Goal: Complete application form: Fill out and submit a form for a specific purpose

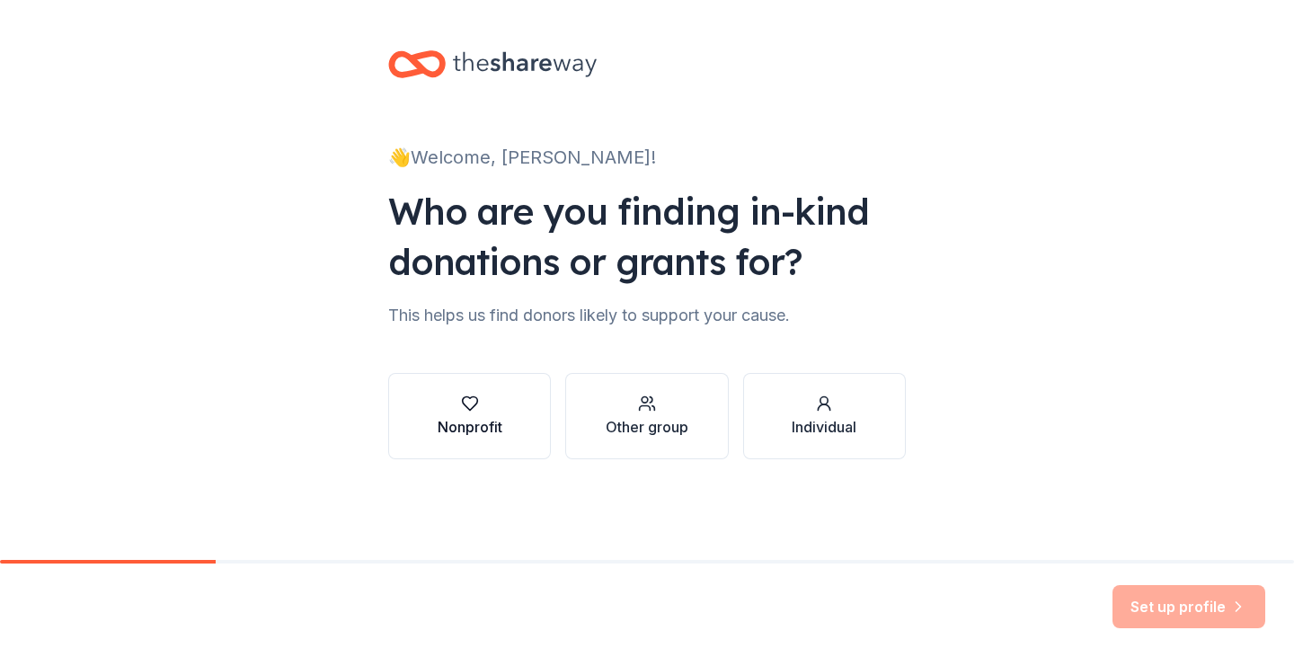
click at [456, 396] on div "button" at bounding box center [470, 403] width 65 height 18
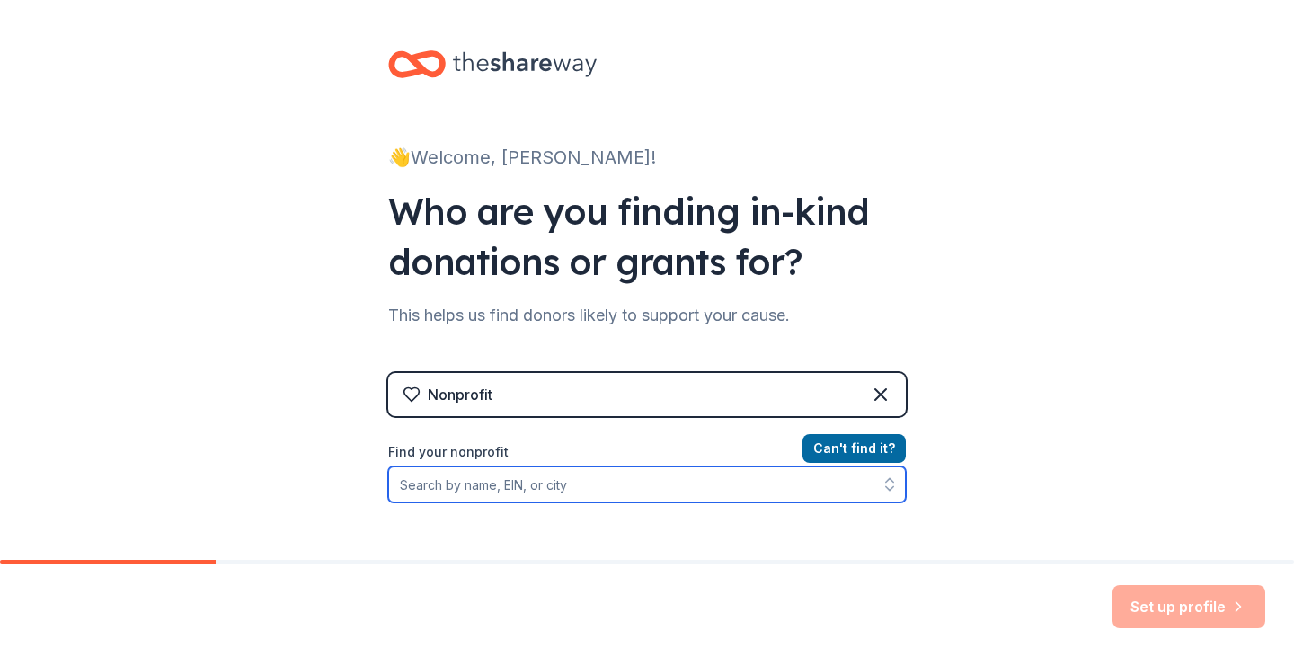
click at [504, 484] on input "Find your nonprofit" at bounding box center [647, 484] width 518 height 36
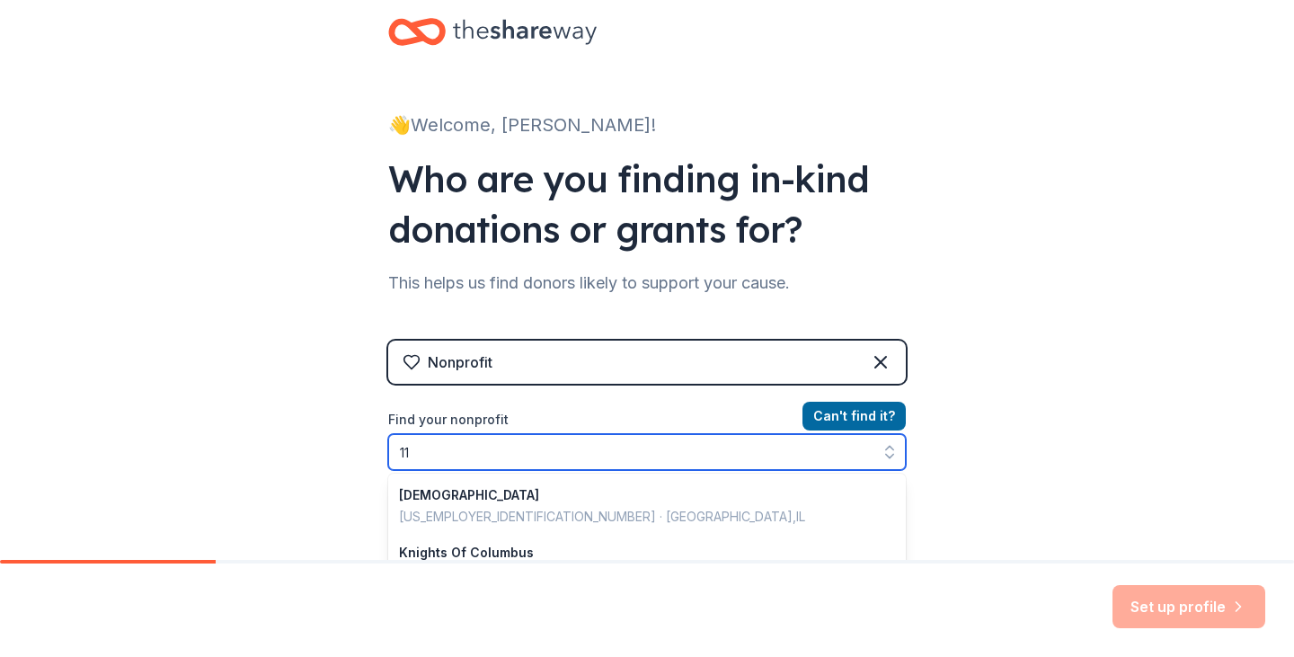
type input "1"
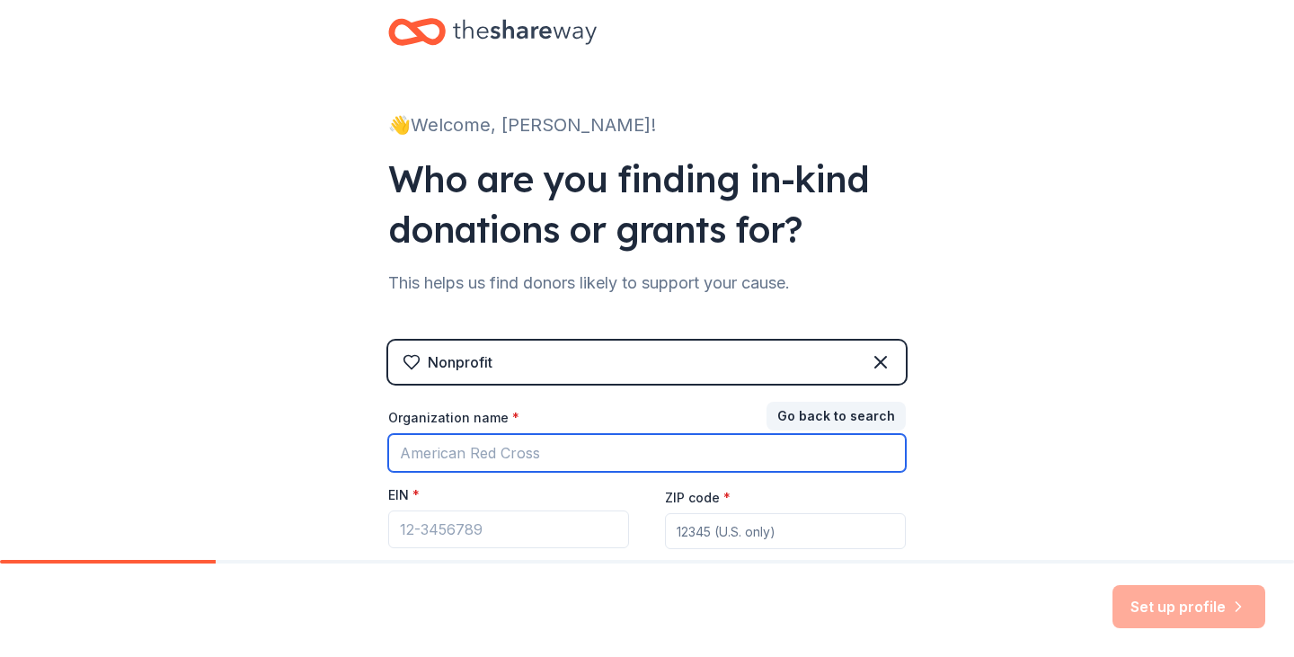
click at [563, 454] on input "Organization name *" at bounding box center [647, 453] width 518 height 38
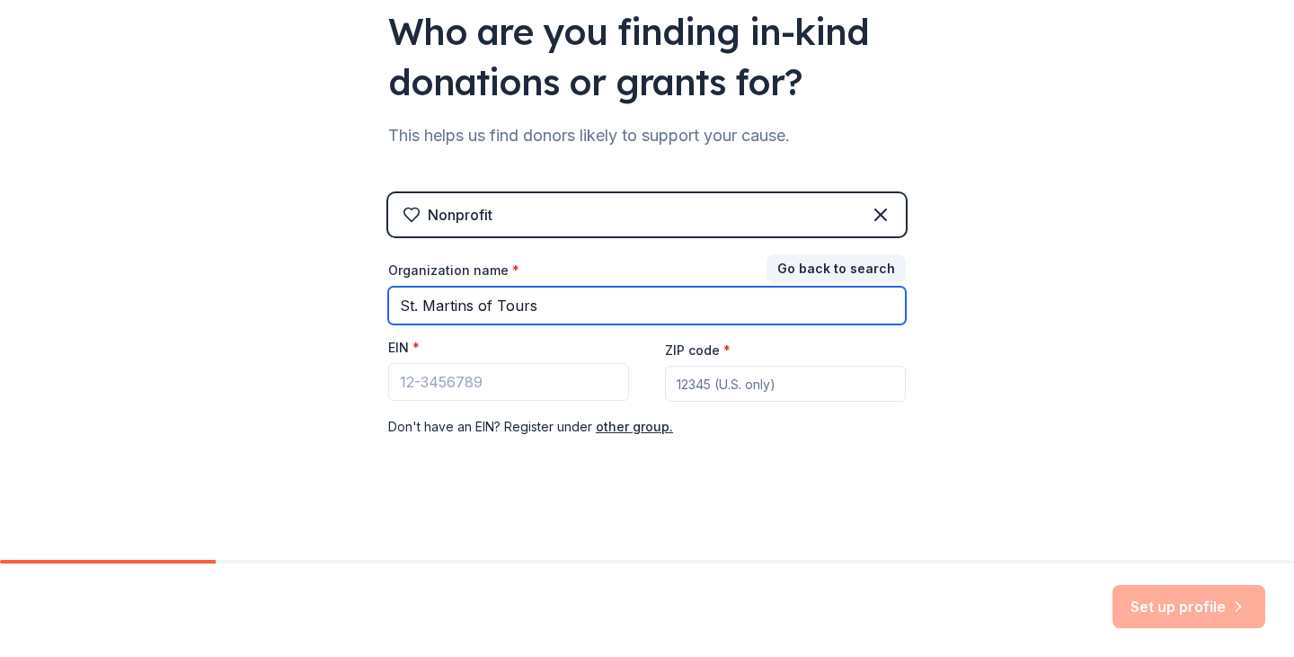
type input "St. Martins of Tours"
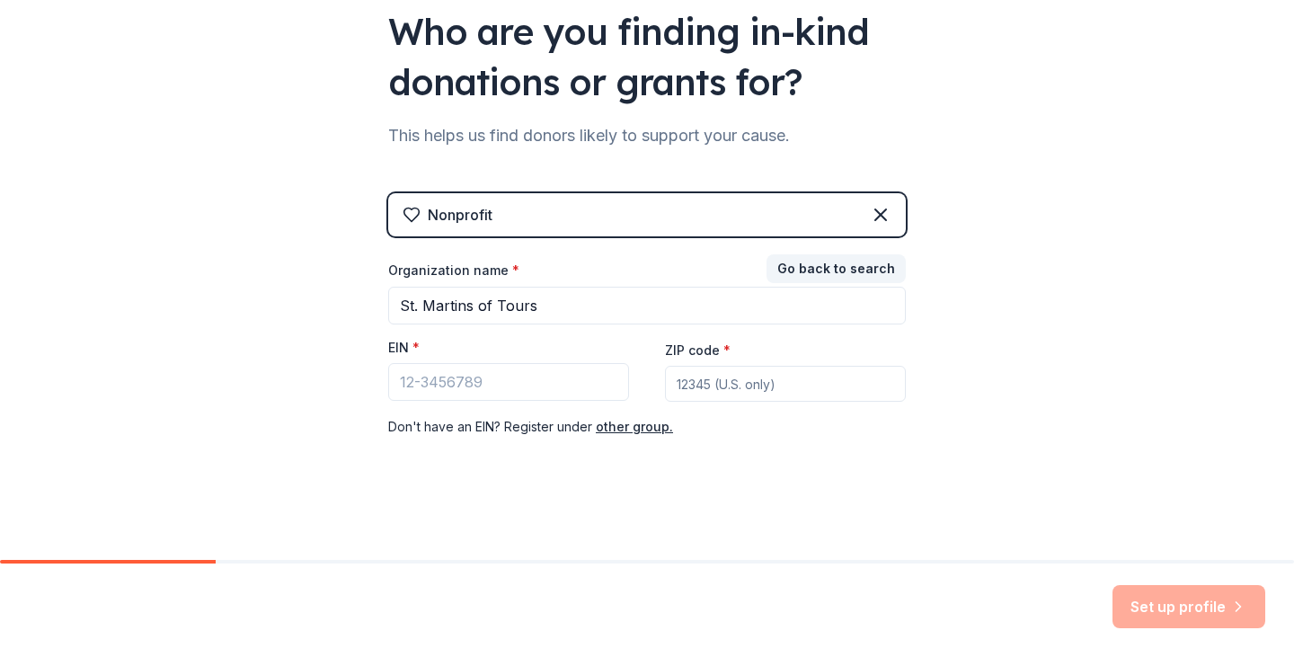
click at [763, 388] on input "ZIP code *" at bounding box center [785, 384] width 241 height 36
type input "11701"
click at [473, 381] on input "EIN *" at bounding box center [508, 382] width 241 height 38
paste input "[US_EMPLOYER_IDENTIFICATION_NUMBER]"
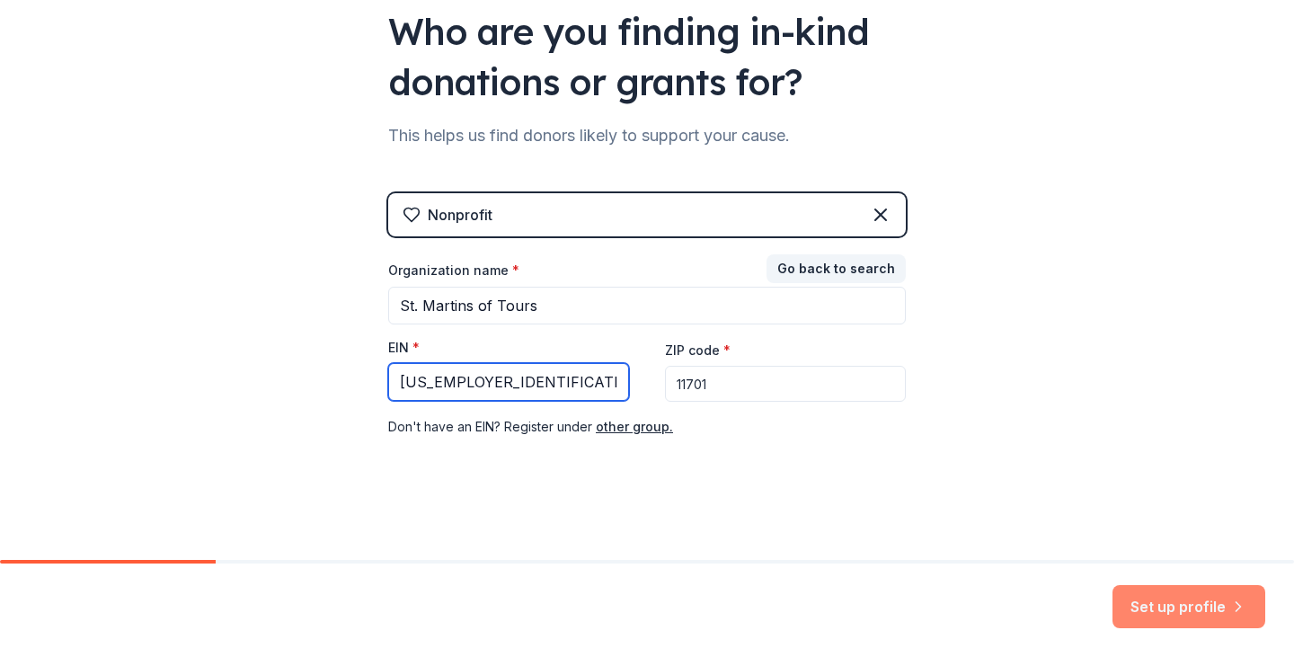
type input "[US_EMPLOYER_IDENTIFICATION_NUMBER]"
click at [1184, 607] on button "Set up profile" at bounding box center [1188, 606] width 153 height 43
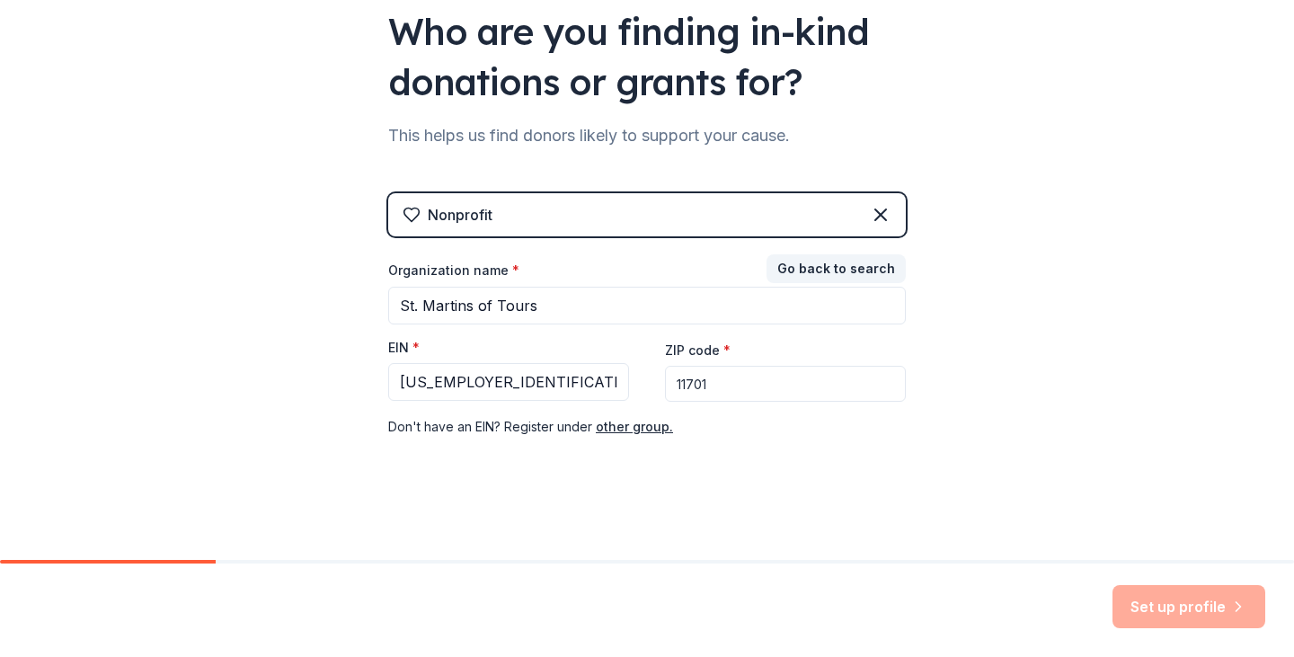
click at [1220, 620] on div "Set up profile" at bounding box center [1188, 606] width 153 height 43
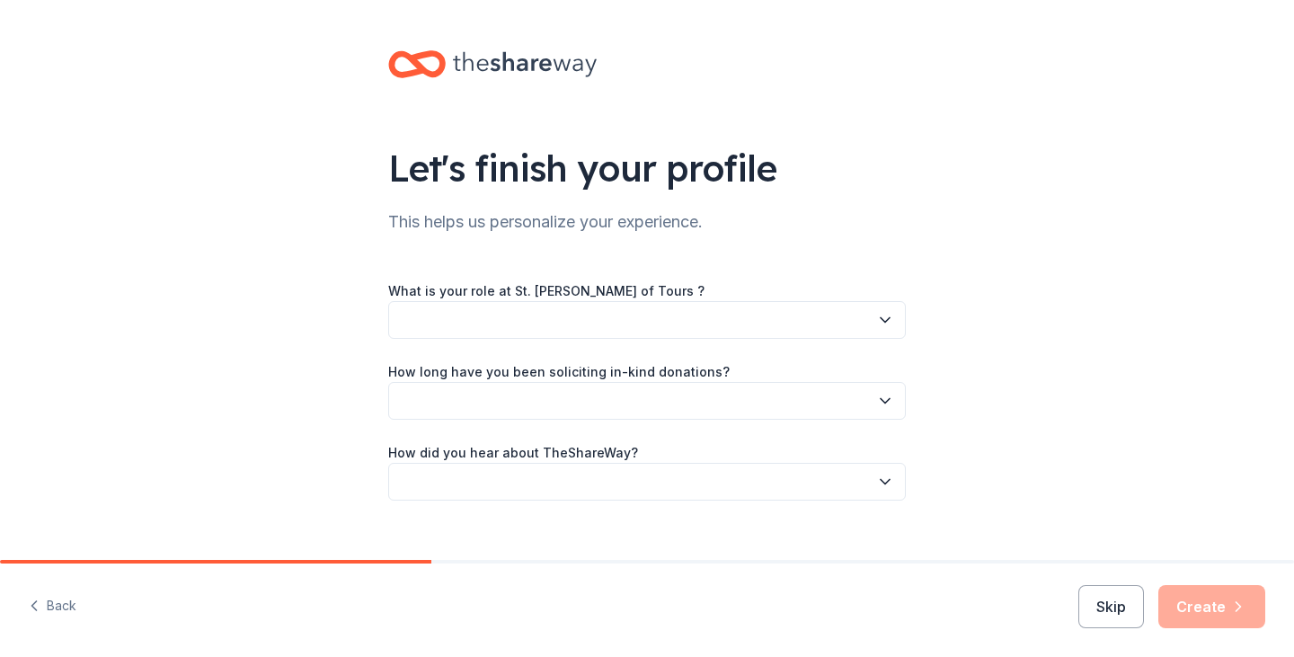
click at [1087, 597] on button "Skip" at bounding box center [1111, 606] width 66 height 43
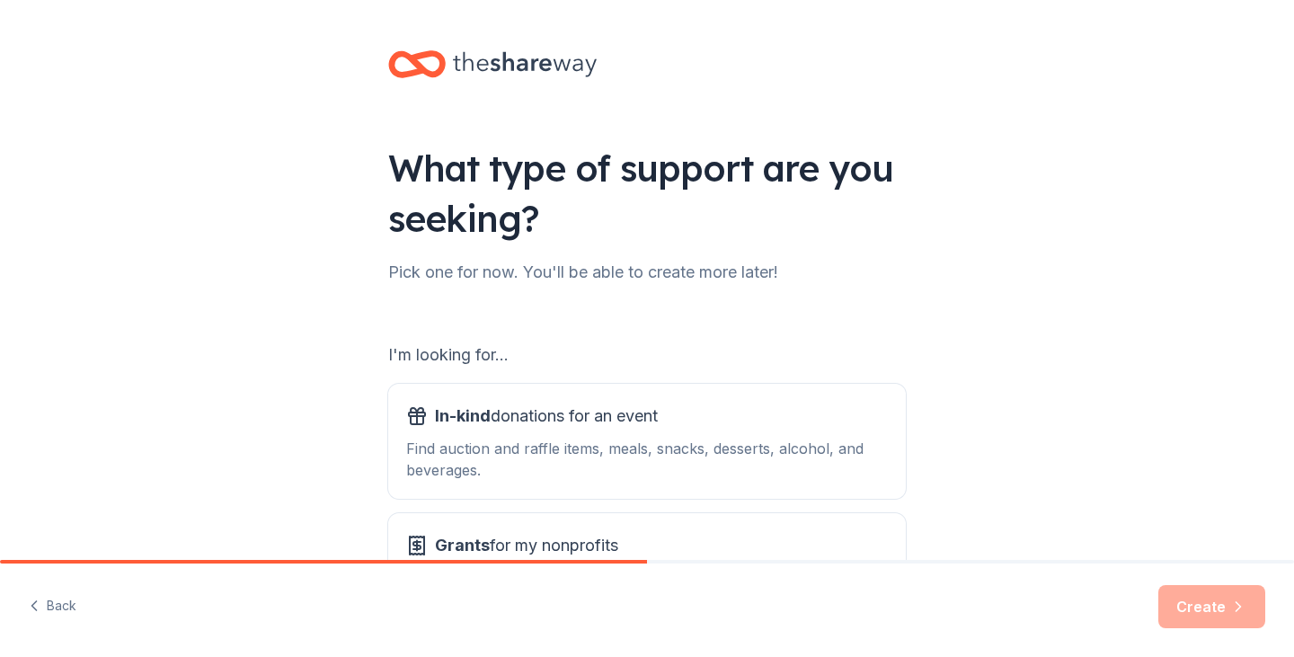
scroll to position [165, 0]
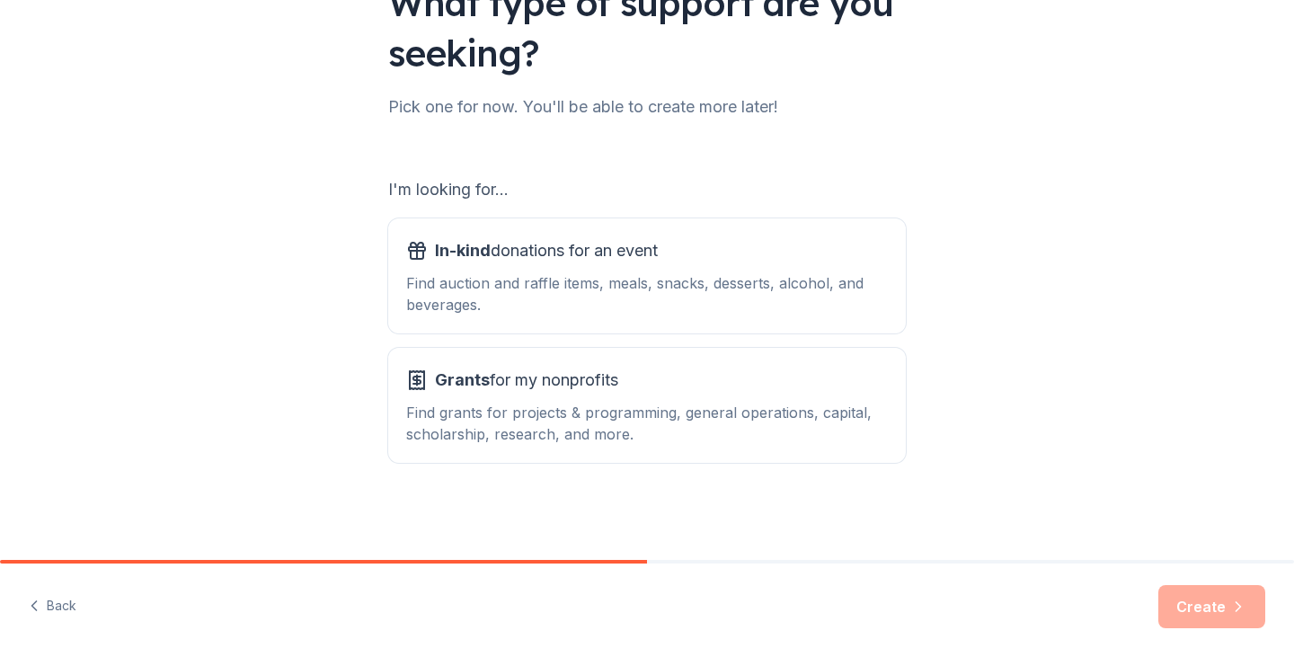
click at [1225, 607] on div "Create" at bounding box center [1211, 606] width 107 height 43
click at [544, 248] on span "In-kind donations for an event" at bounding box center [546, 250] width 223 height 29
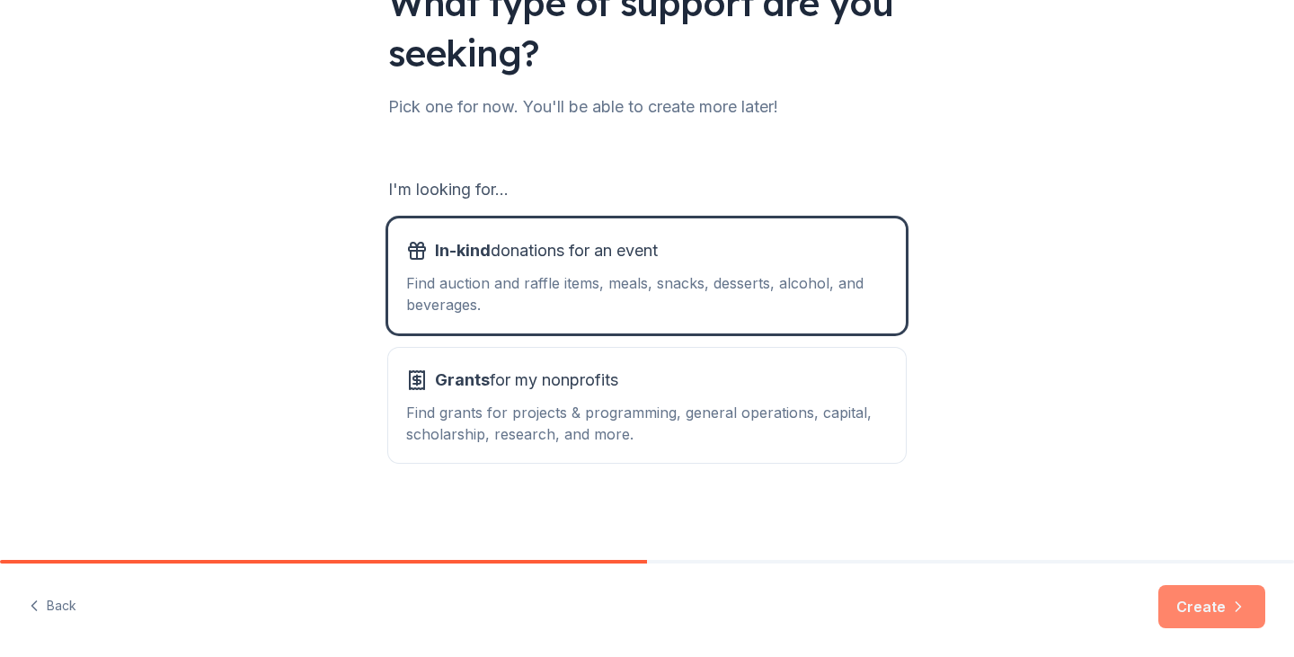
click at [1234, 605] on icon "button" at bounding box center [1238, 607] width 18 height 18
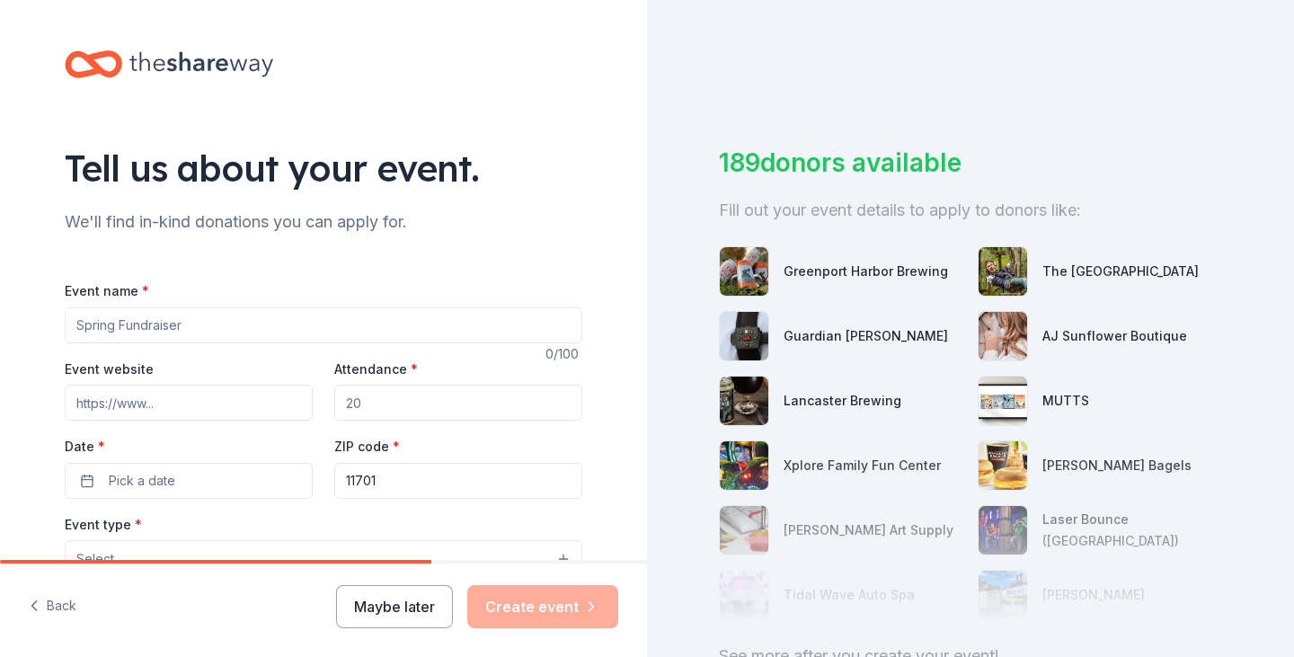
click at [1010, 276] on img at bounding box center [1003, 271] width 49 height 49
click at [1126, 267] on div "The Adventure Park" at bounding box center [1120, 272] width 156 height 22
click at [119, 323] on input "Event name *" at bounding box center [324, 325] width 518 height 36
type input "S"
type input "Super Raffle"
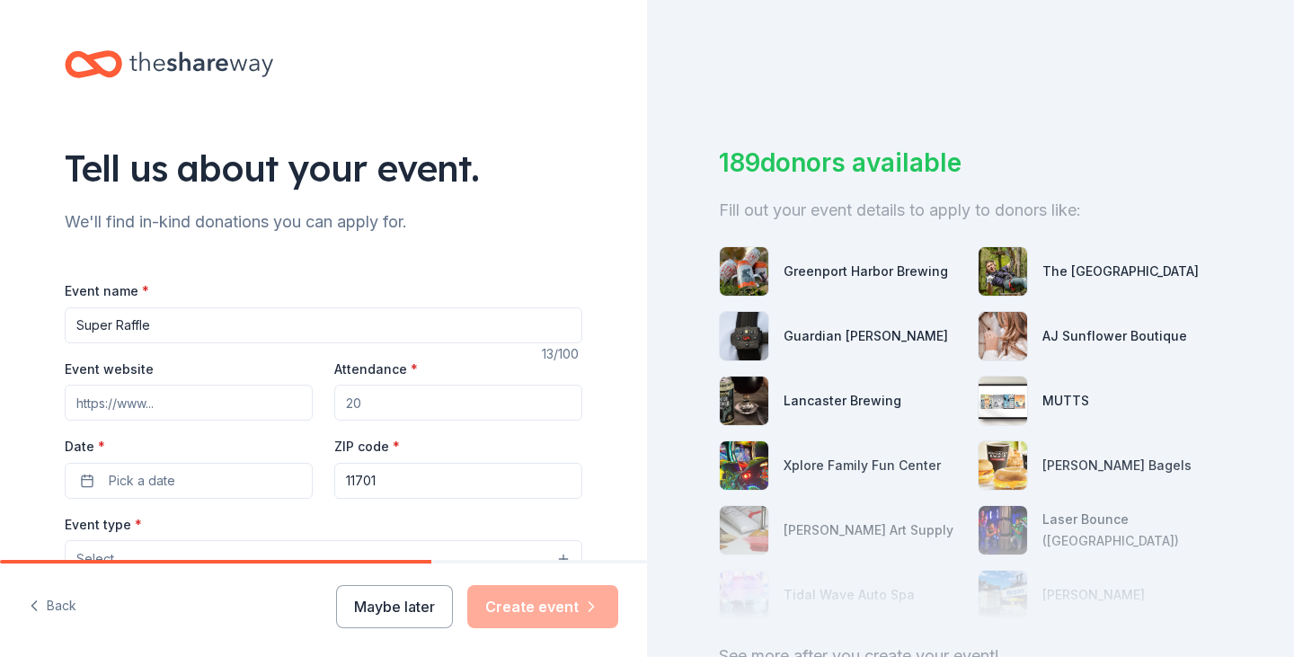
click at [156, 408] on input "Event website" at bounding box center [189, 403] width 248 height 36
type input "www.smtschool.org"
click at [334, 401] on input "Attendance *" at bounding box center [458, 403] width 248 height 36
type input "150"
click at [132, 480] on span "Pick a date" at bounding box center [142, 481] width 66 height 22
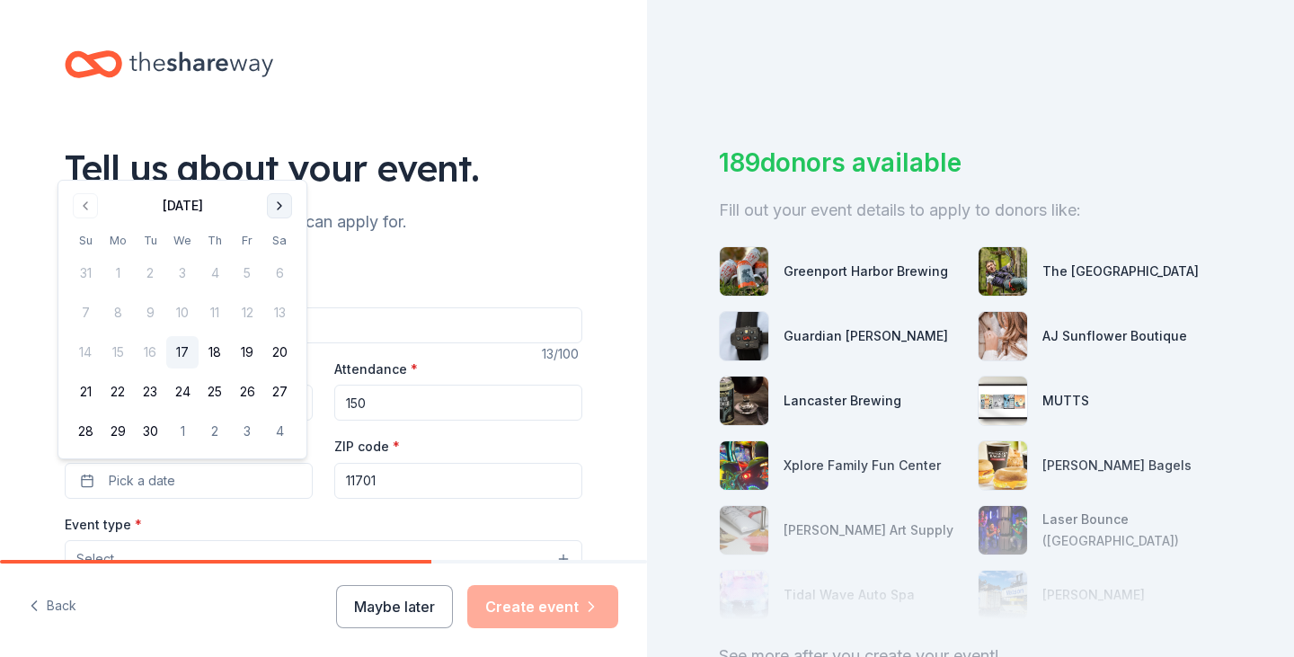
click at [286, 199] on button "Go to next month" at bounding box center [279, 205] width 25 height 25
click at [279, 209] on button "Go to next month" at bounding box center [279, 205] width 25 height 25
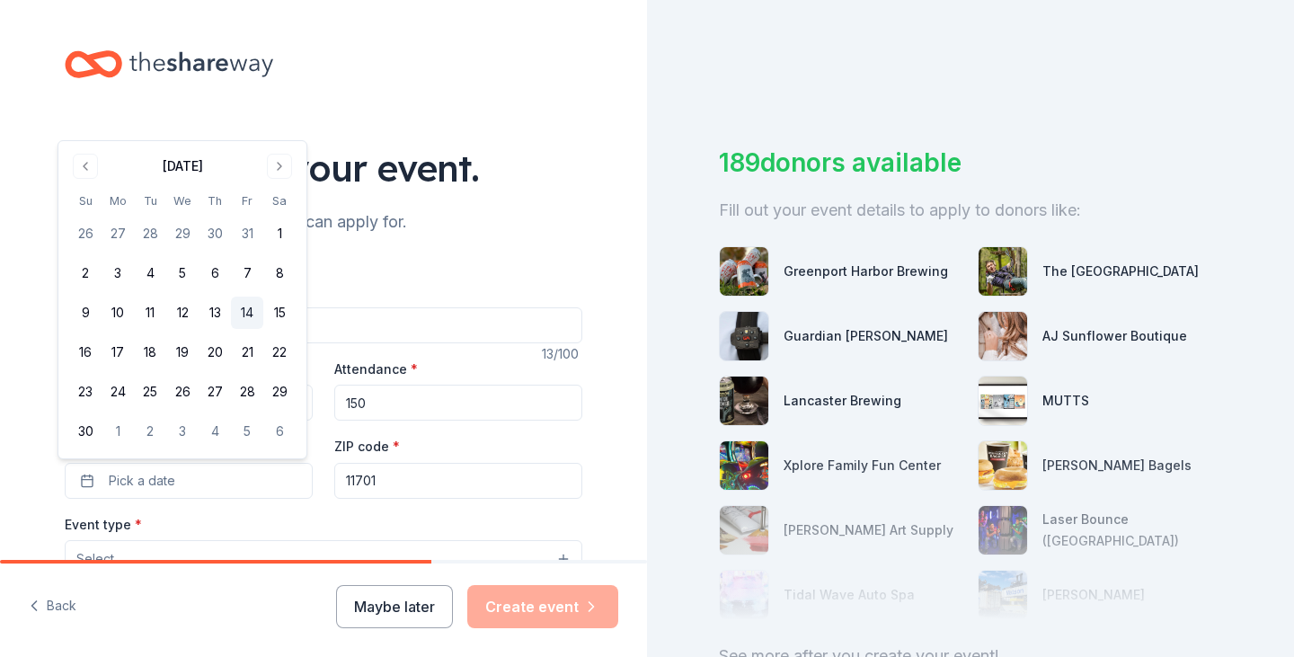
click at [247, 312] on button "14" at bounding box center [247, 313] width 32 height 32
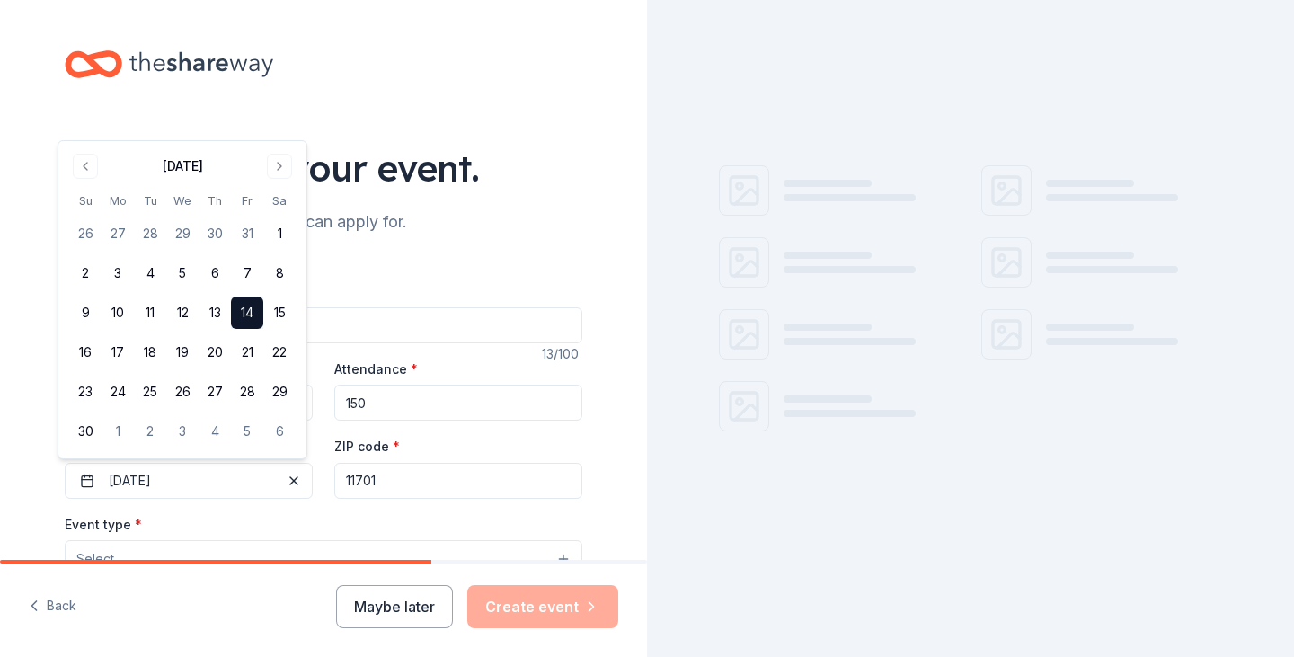
click at [388, 482] on input "11701" at bounding box center [458, 481] width 248 height 36
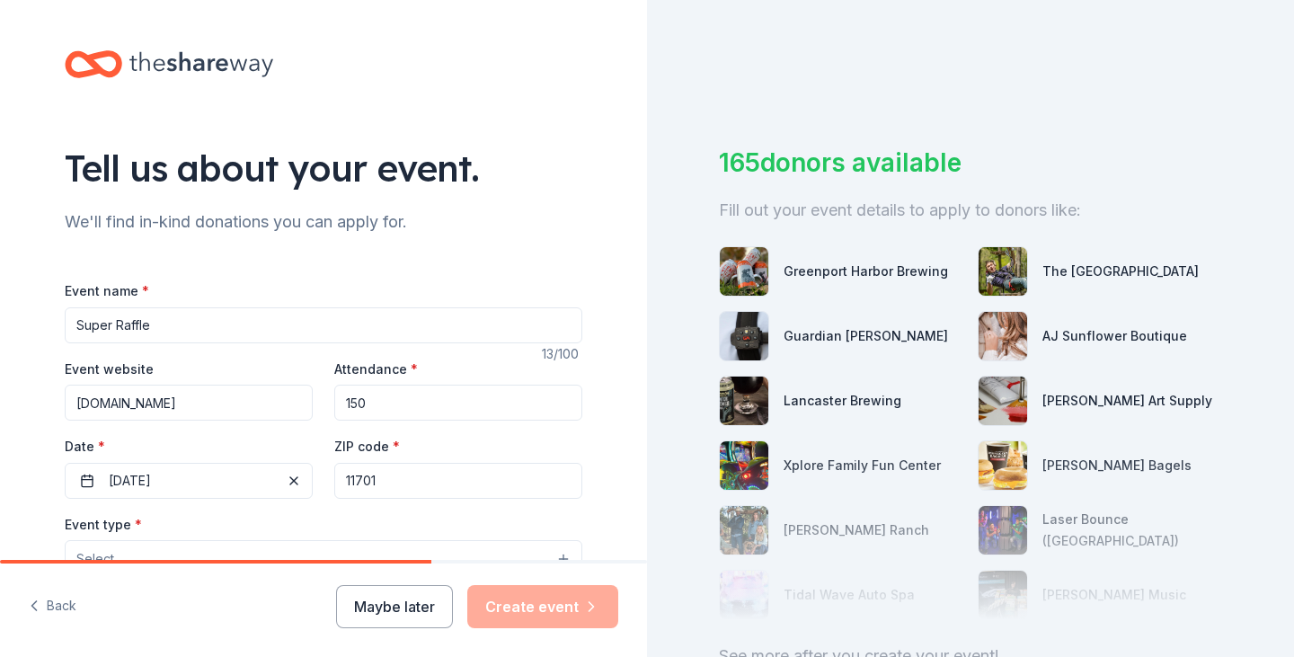
click at [534, 396] on input "150" at bounding box center [458, 403] width 248 height 36
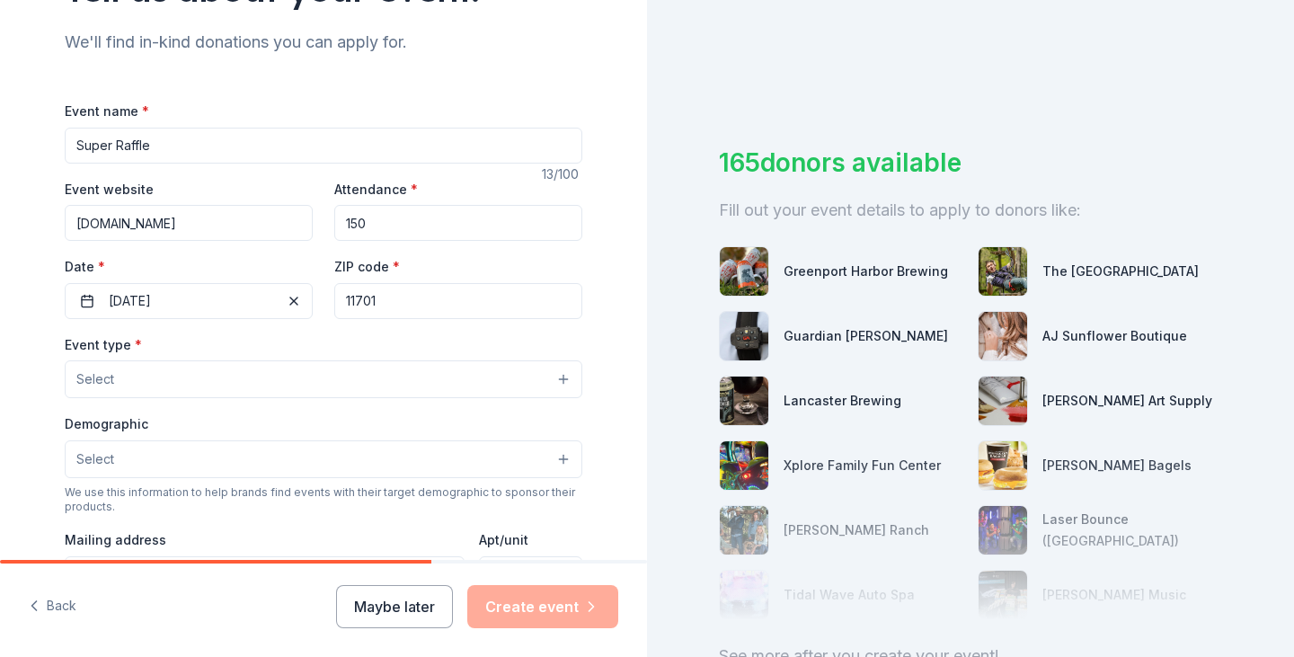
click at [120, 371] on button "Select" at bounding box center [324, 379] width 518 height 38
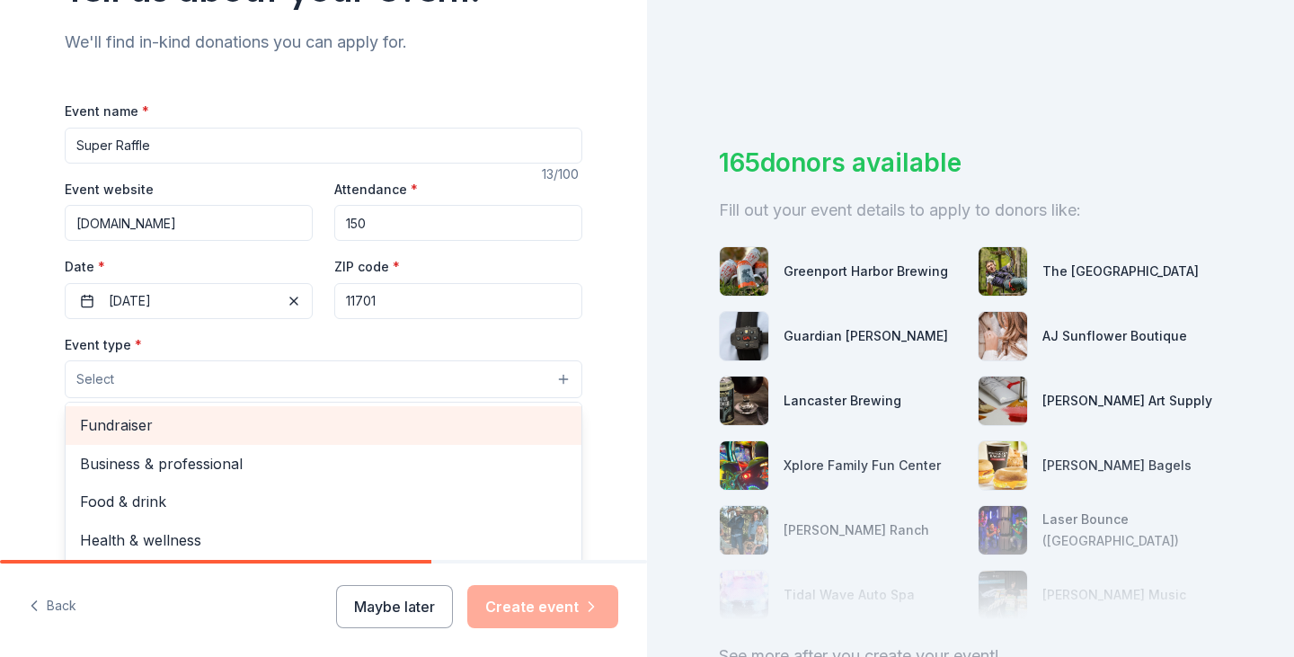
click at [127, 426] on span "Fundraiser" at bounding box center [323, 424] width 487 height 23
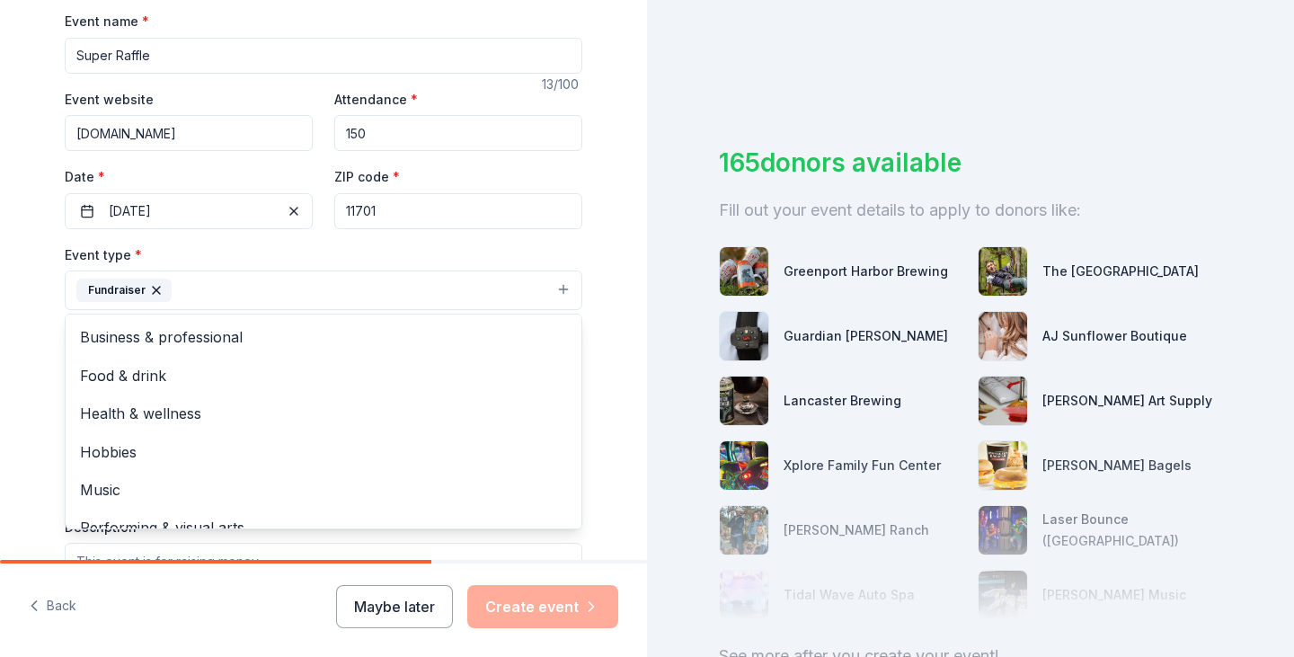
scroll to position [22, 0]
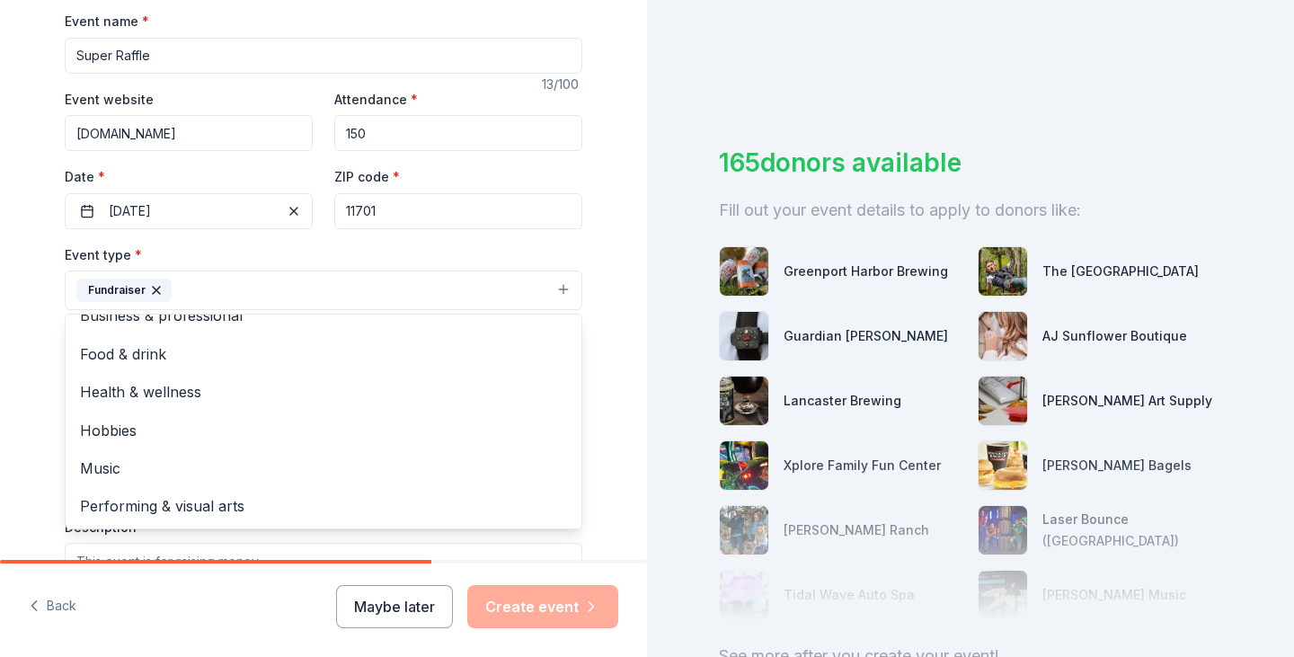
drag, startPoint x: 574, startPoint y: 424, endPoint x: 564, endPoint y: 507, distance: 83.3
click at [564, 507] on div "Business & professional Food & drink Health & wellness Hobbies Music Performing…" at bounding box center [324, 422] width 518 height 216
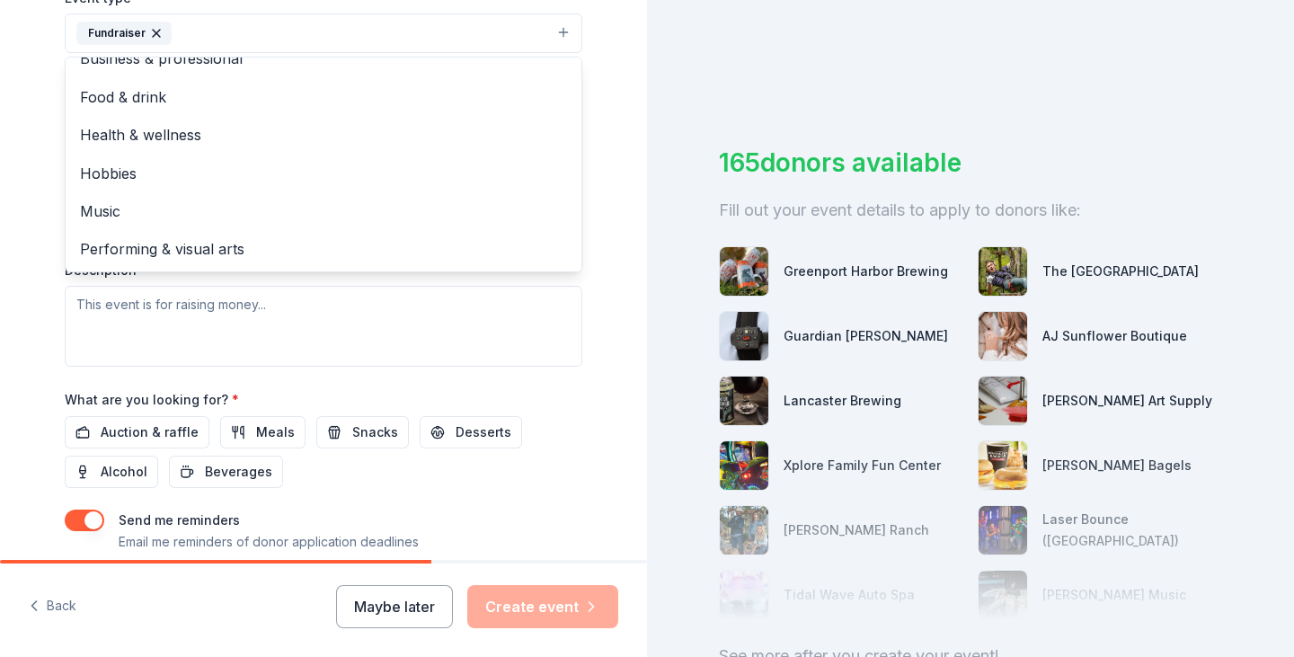
scroll to position [528, 0]
click at [518, 384] on div "Event name * Super Raffle 13 /100 Event website www.smtschool.org Attendance * …" at bounding box center [324, 167] width 518 height 832
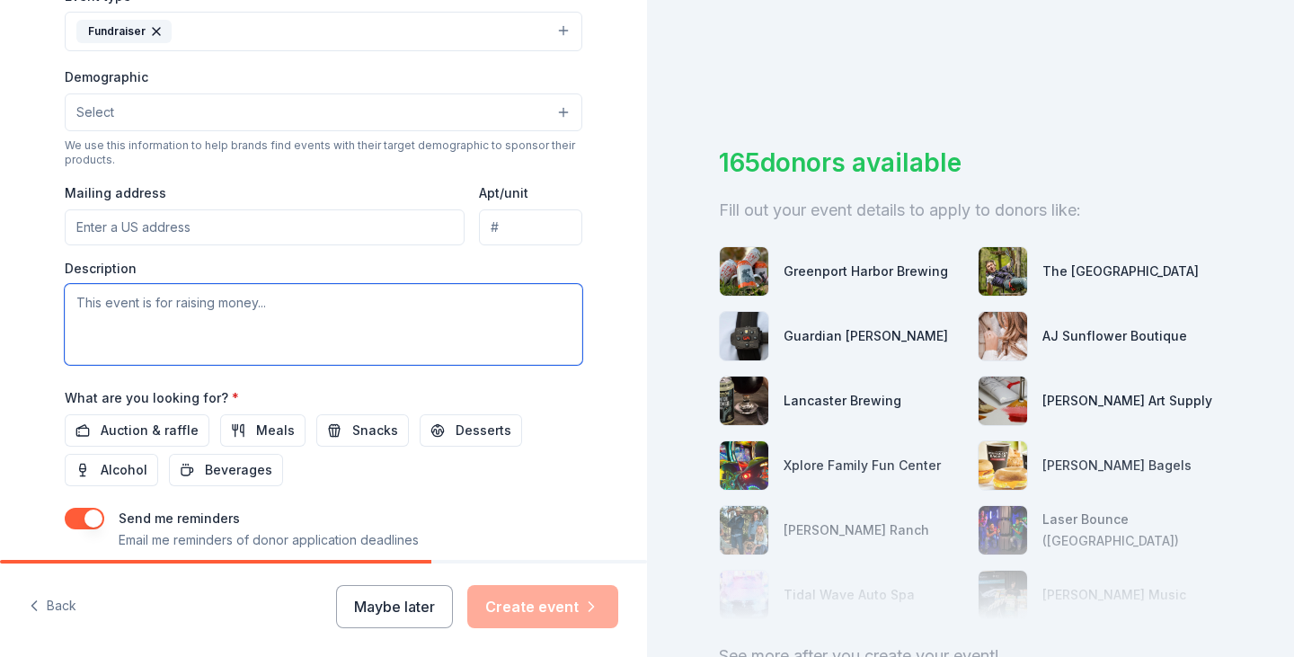
click at [233, 301] on textarea at bounding box center [324, 324] width 518 height 81
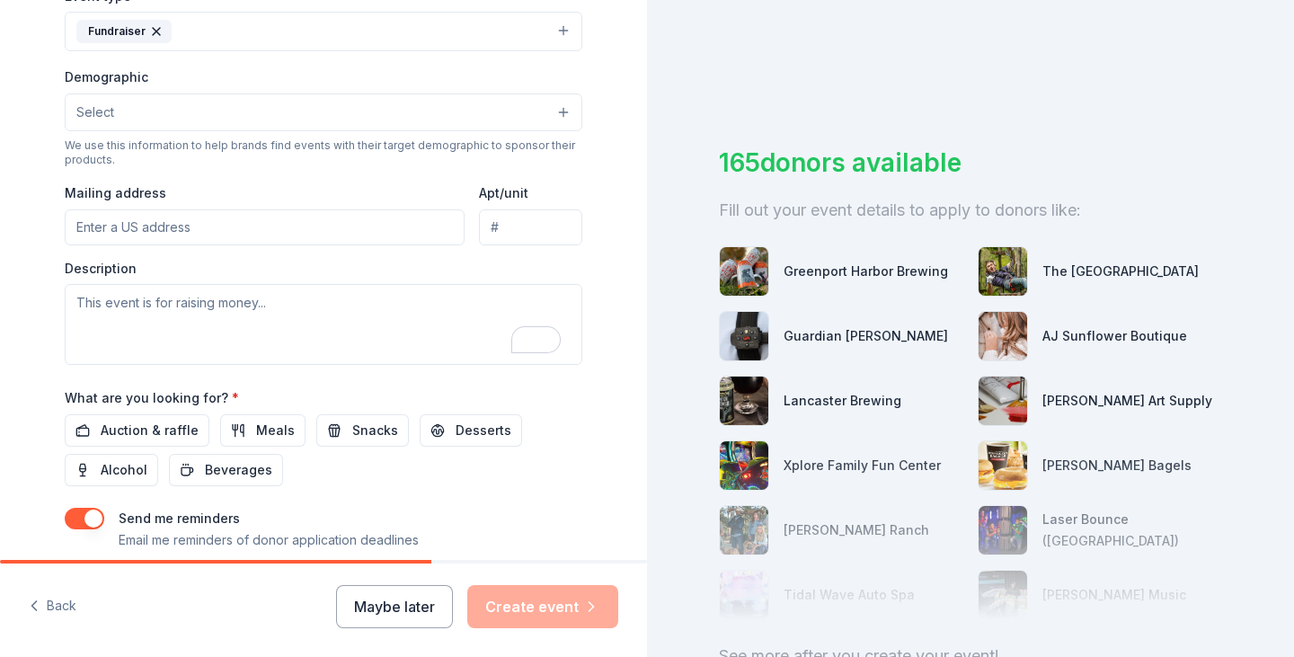
click at [198, 229] on input "Mailing address" at bounding box center [265, 227] width 400 height 36
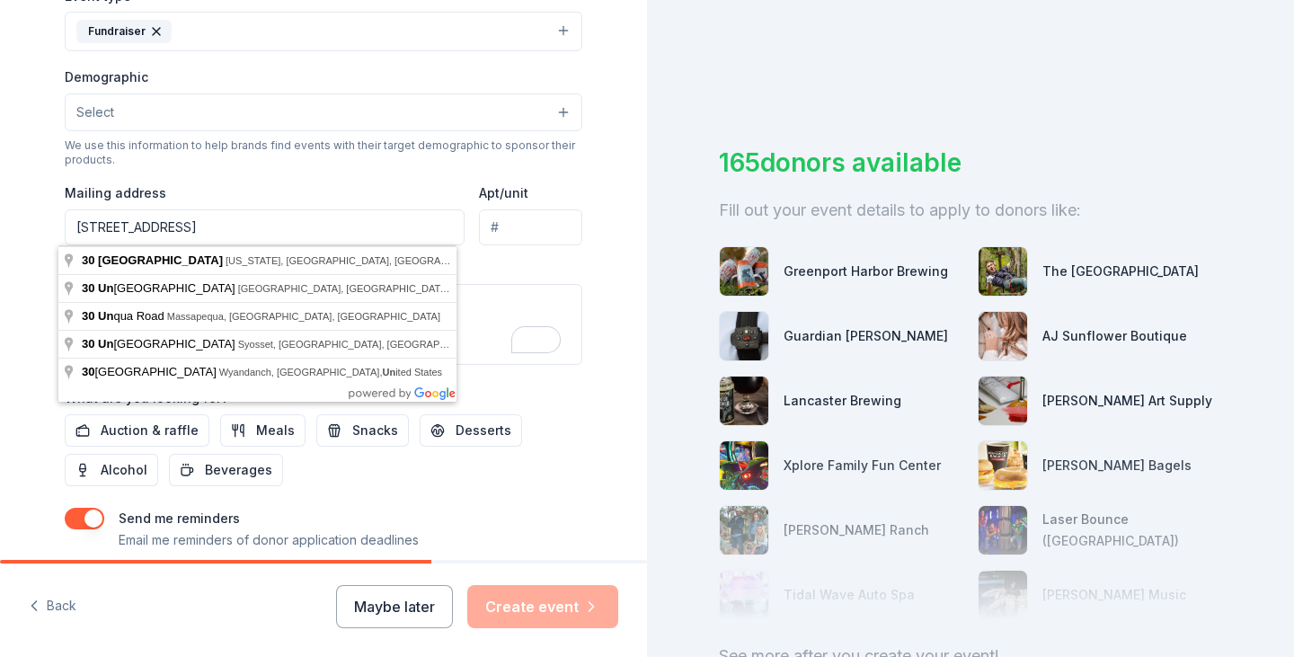
type input "30 Union Avenue, Amityville, NY, 11701"
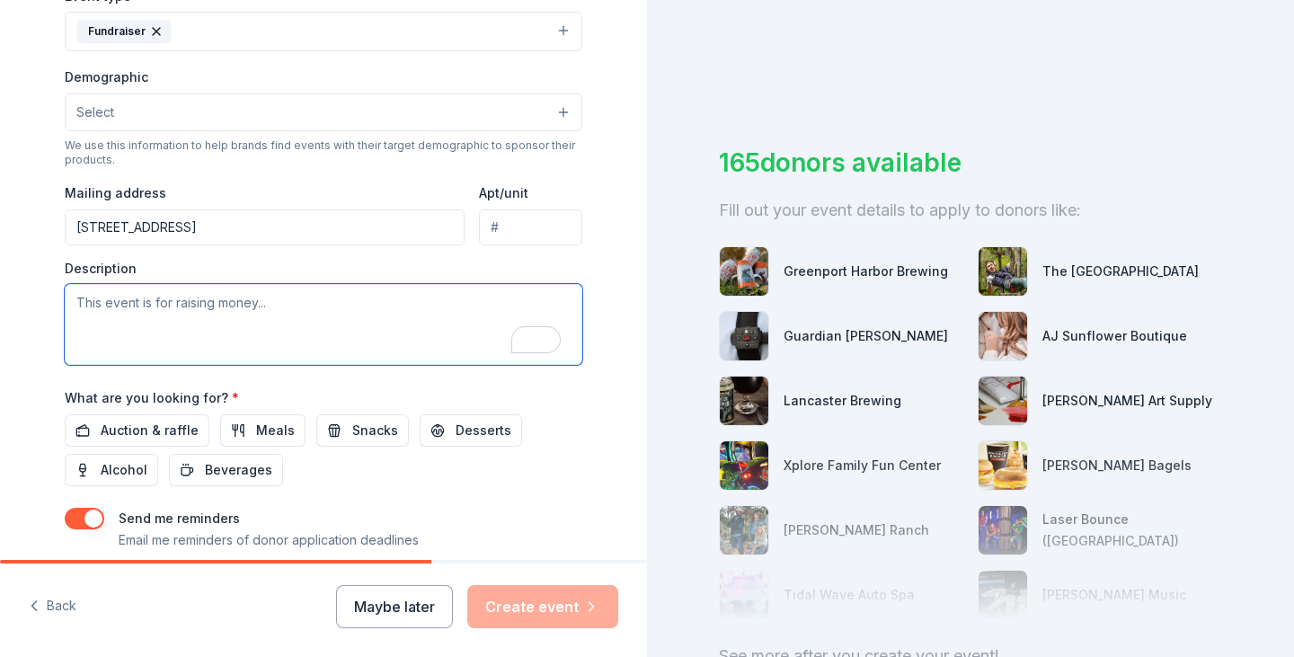
click at [185, 313] on textarea "To enrich screen reader interactions, please activate Accessibility in Grammarl…" at bounding box center [324, 324] width 518 height 81
paste textarea "Our Super Raffle is more than just a fundraiser – it's a chance for our communi…"
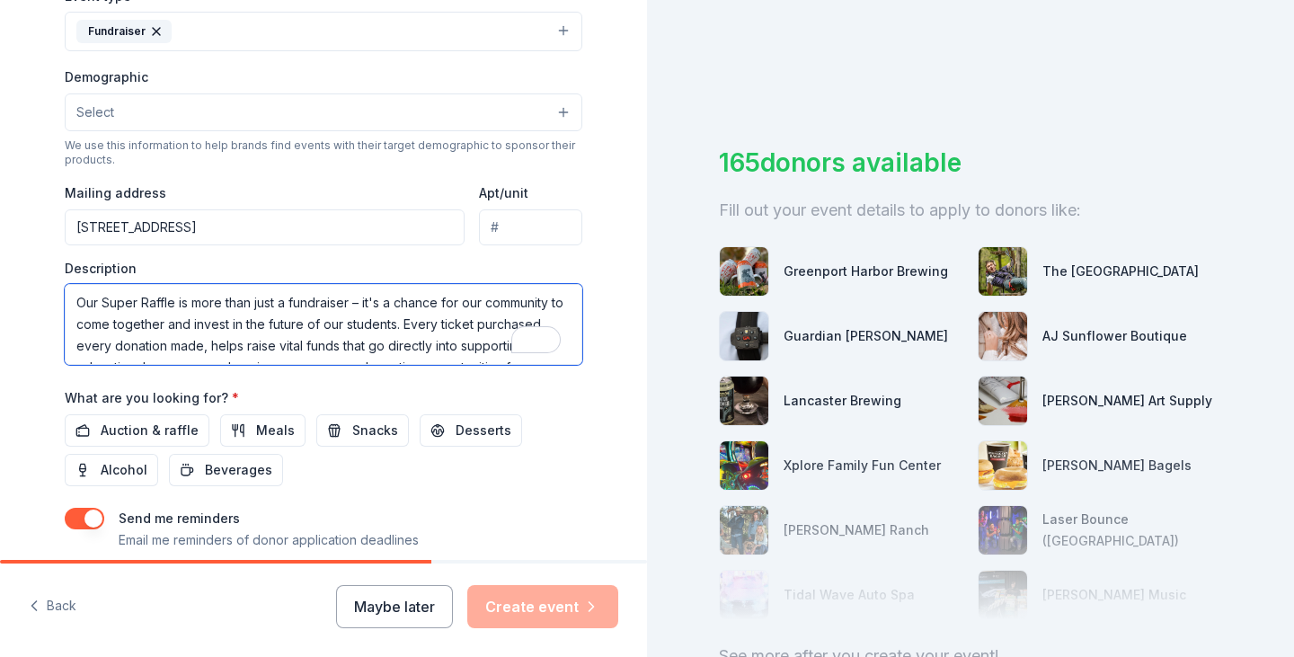
scroll to position [120, 0]
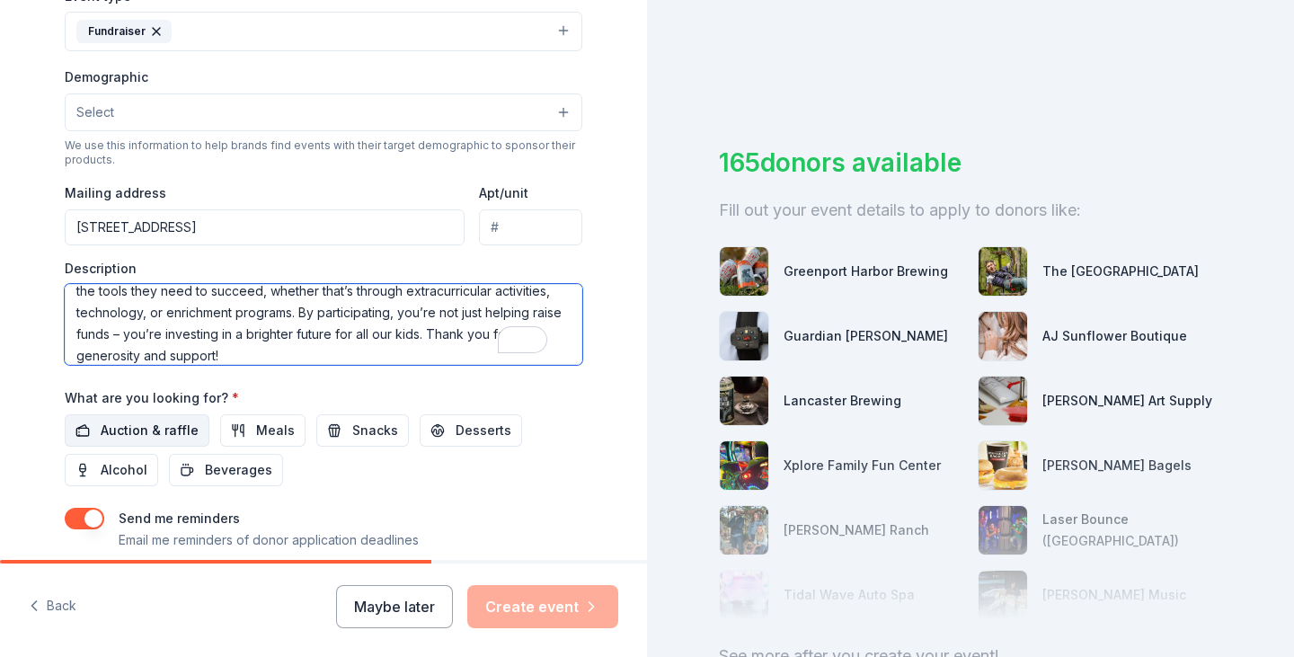
type textarea "Our Super Raffle is more than just a fundraiser – it's a chance for our communi…"
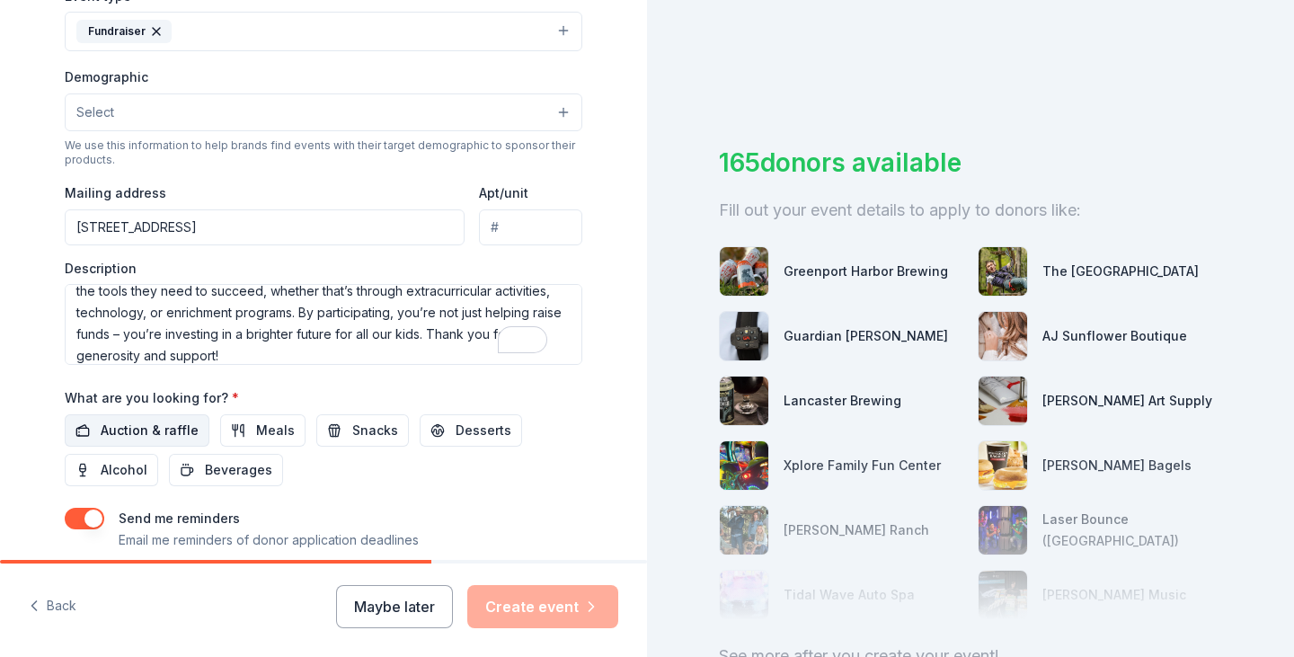
click at [77, 428] on button "Auction & raffle" at bounding box center [137, 430] width 145 height 32
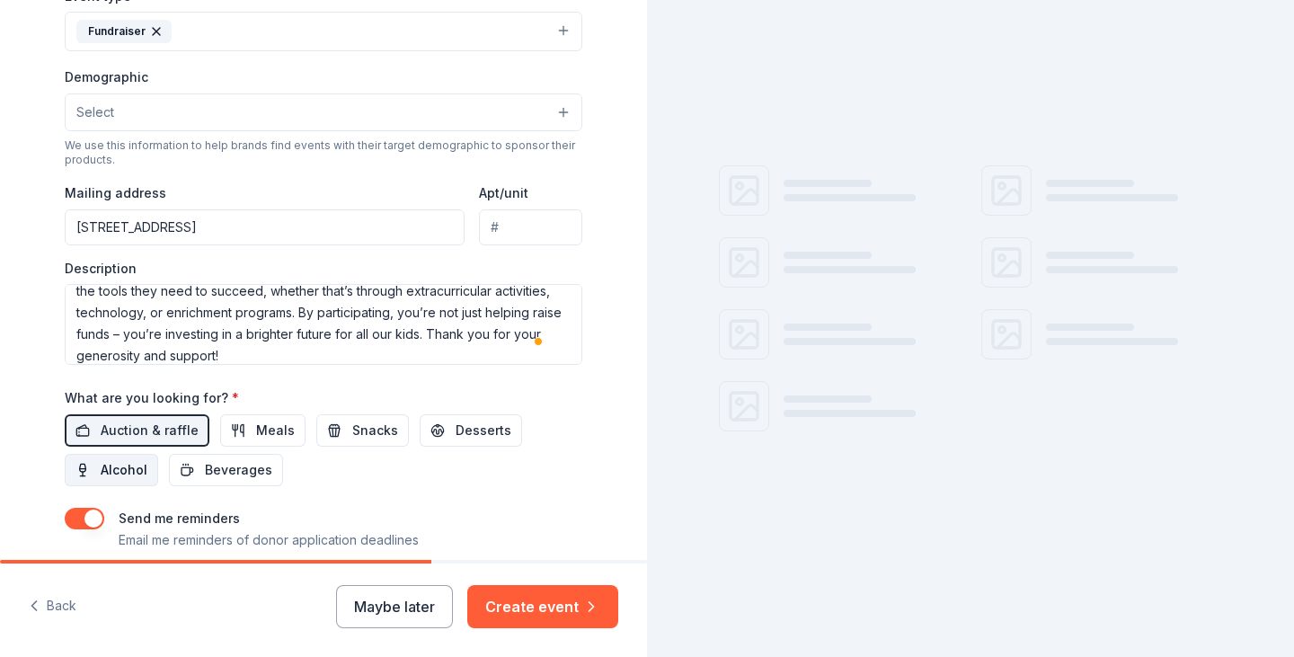
click at [130, 466] on span "Alcohol" at bounding box center [124, 470] width 47 height 22
click at [481, 423] on span "Desserts" at bounding box center [484, 431] width 56 height 22
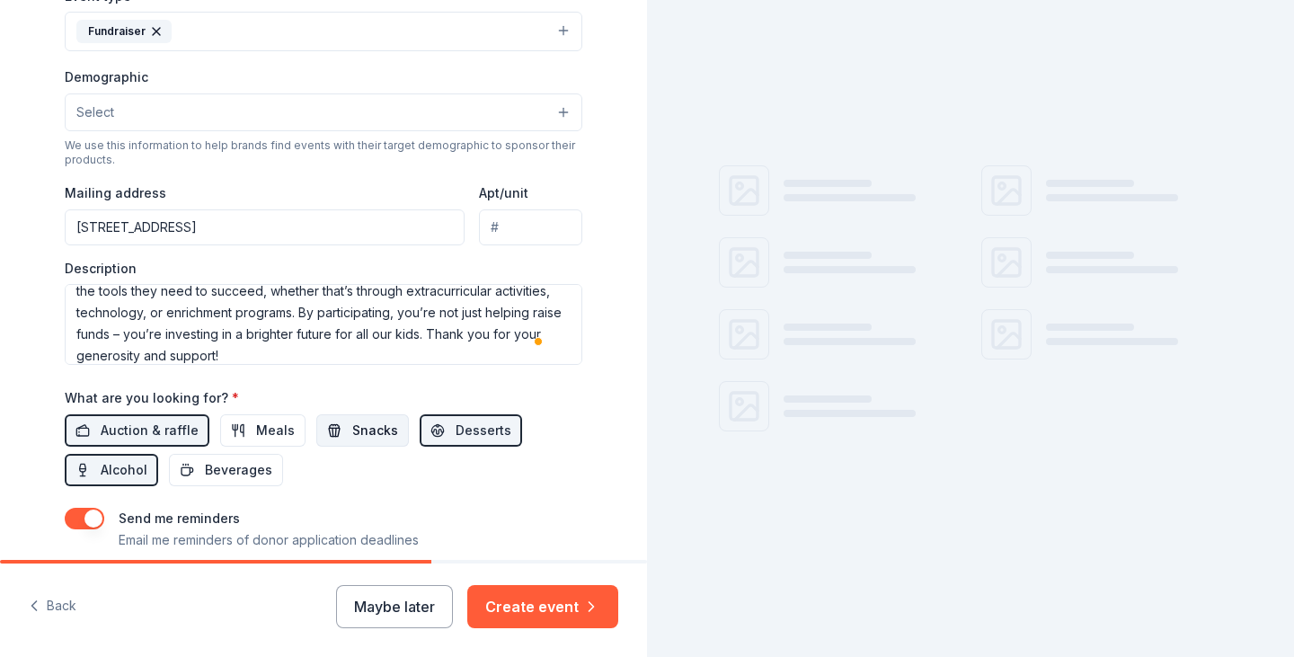
click at [376, 436] on span "Snacks" at bounding box center [375, 431] width 46 height 22
click at [256, 436] on span "Meals" at bounding box center [275, 431] width 39 height 22
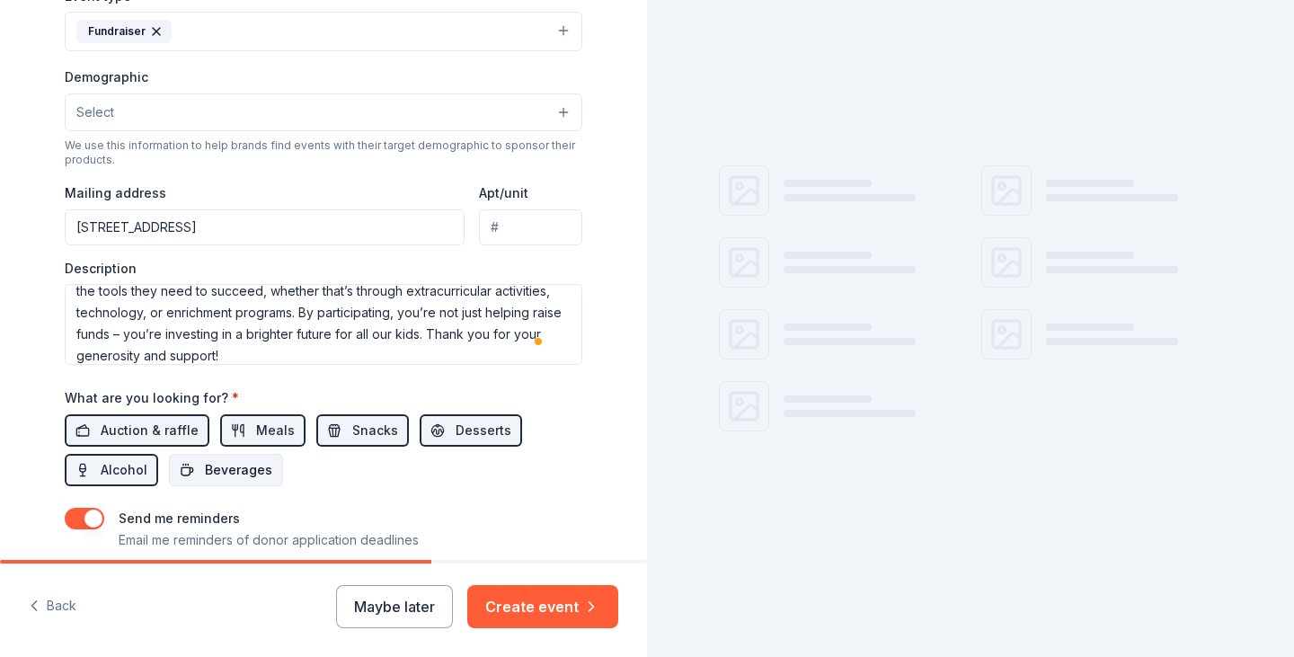
click at [216, 469] on span "Beverages" at bounding box center [238, 470] width 67 height 22
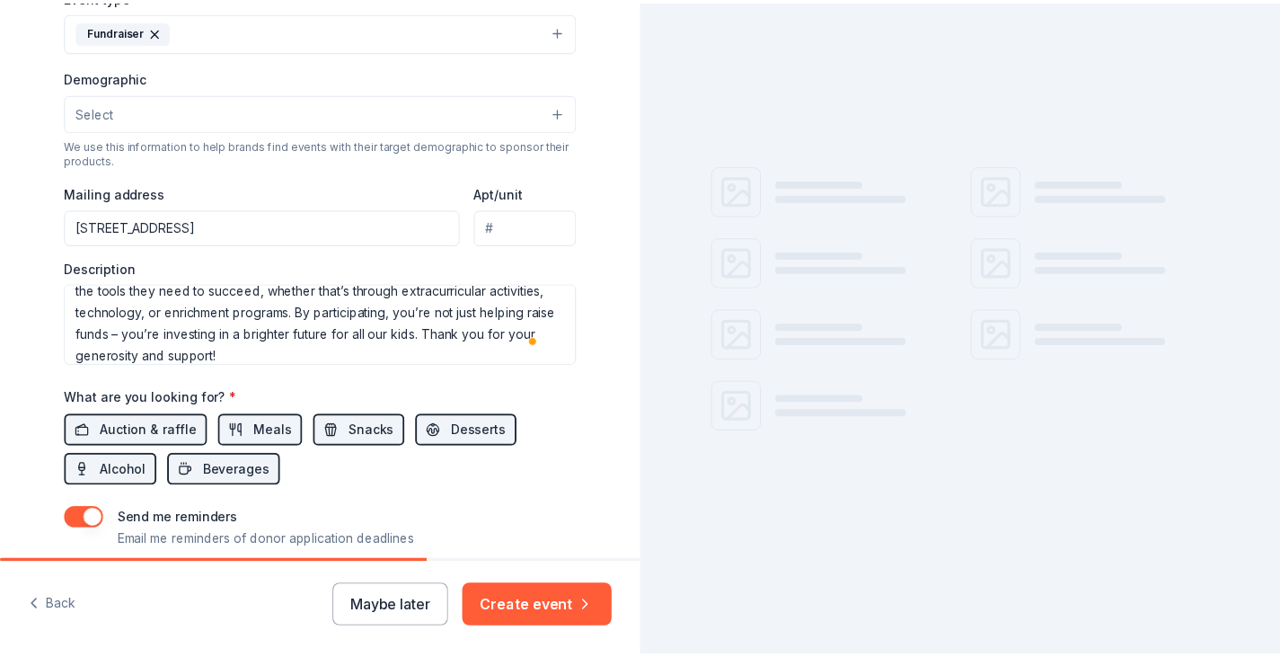
scroll to position [638, 0]
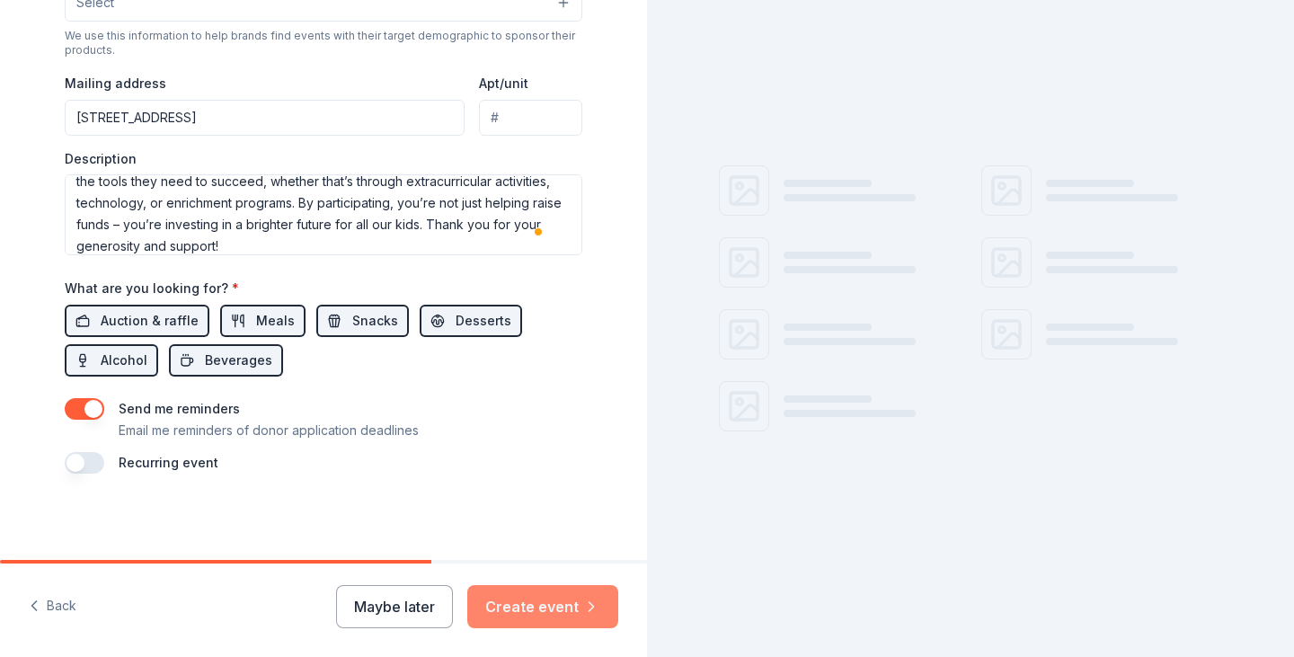
click at [562, 605] on button "Create event" at bounding box center [542, 606] width 151 height 43
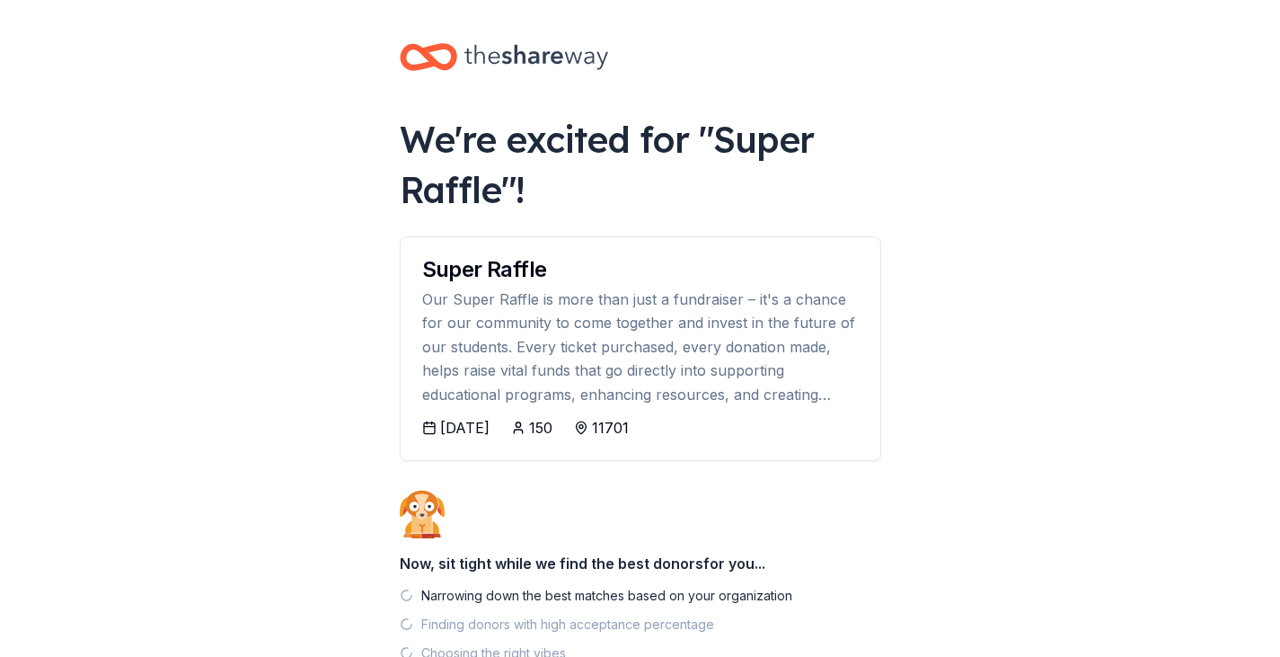
scroll to position [126, 0]
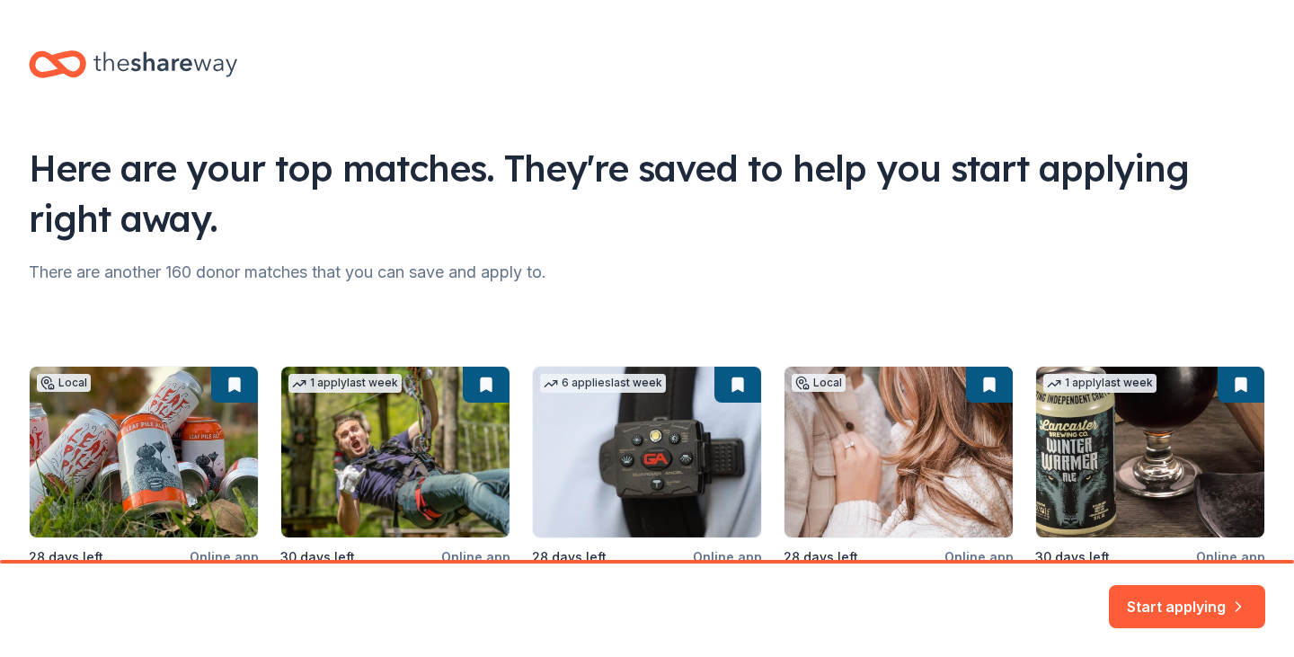
scroll to position [178, 0]
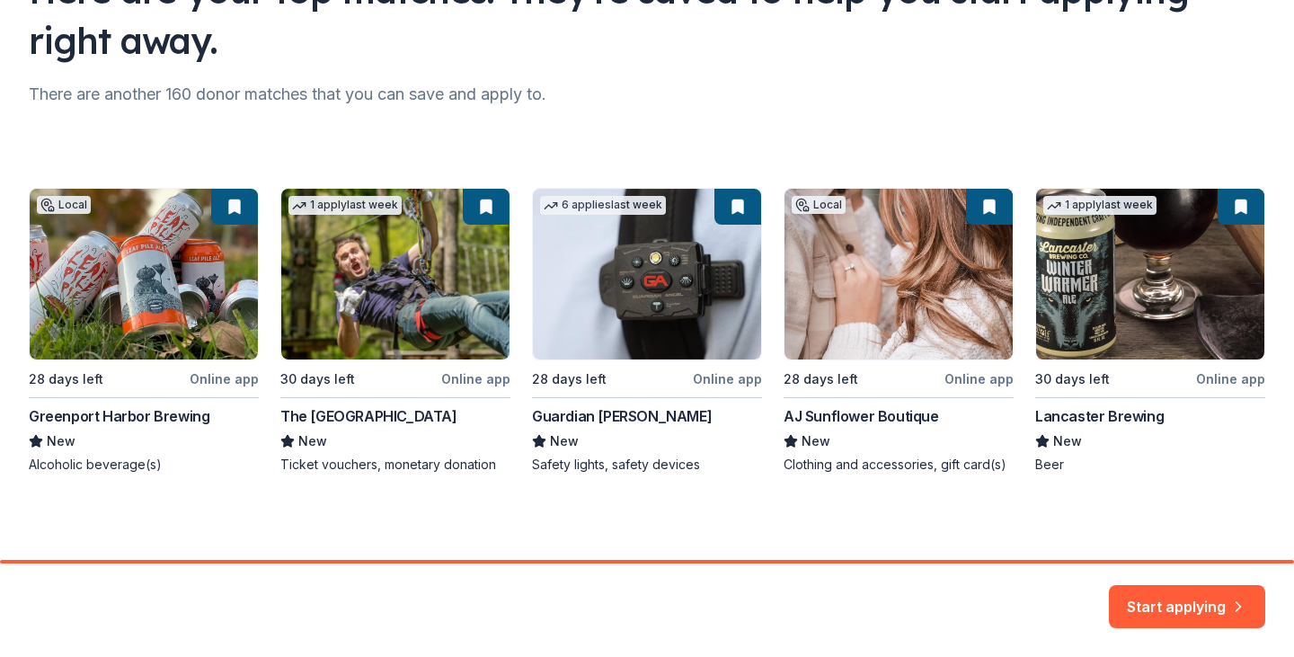
click at [217, 381] on div "Local 28 days left Online app Greenport Harbor Brewing New Alcoholic beverage(s…" at bounding box center [647, 331] width 1236 height 286
click at [111, 421] on div "Local 28 days left Online app Greenport Harbor Brewing New Alcoholic beverage(s…" at bounding box center [647, 331] width 1236 height 286
click at [1239, 605] on icon "button" at bounding box center [1238, 596] width 18 height 18
click at [1187, 594] on div "Start applying" at bounding box center [1187, 606] width 156 height 43
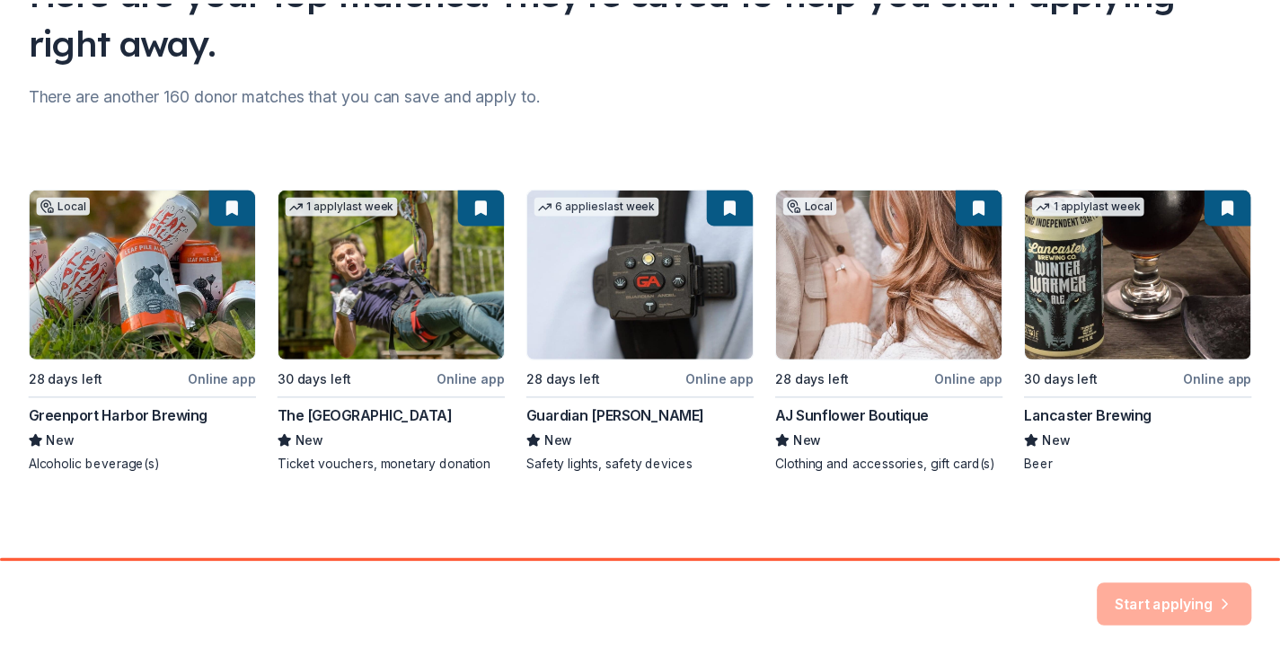
scroll to position [0, 0]
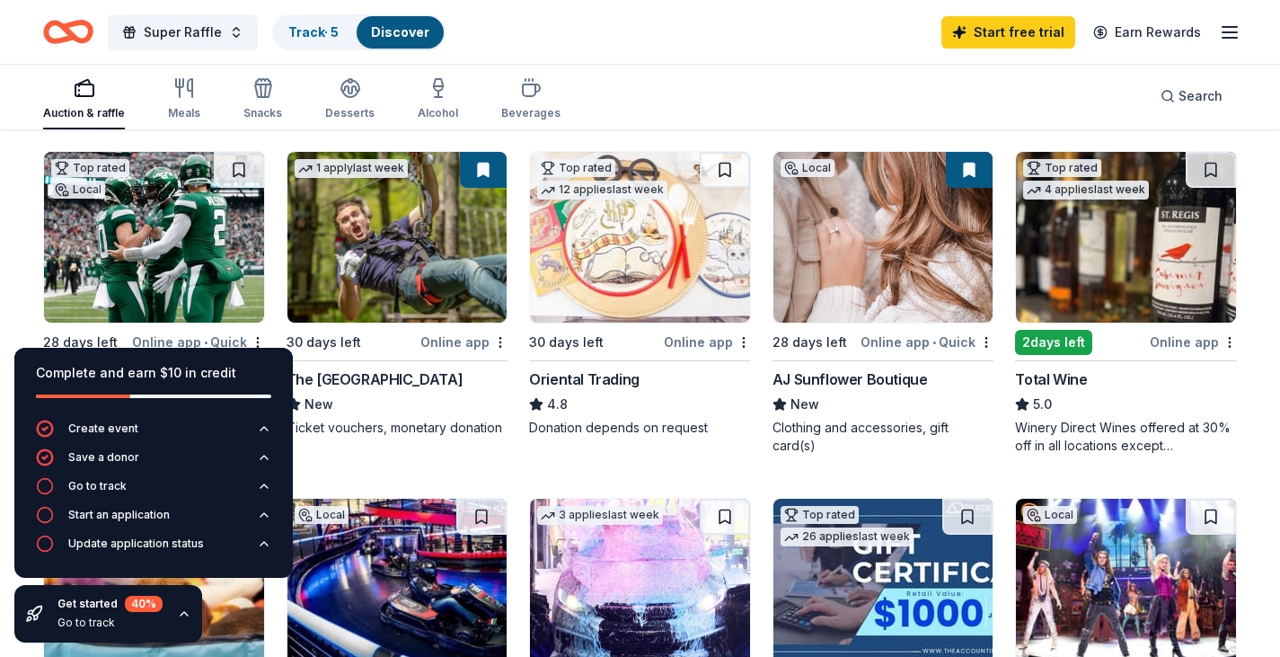
scroll to position [270, 0]
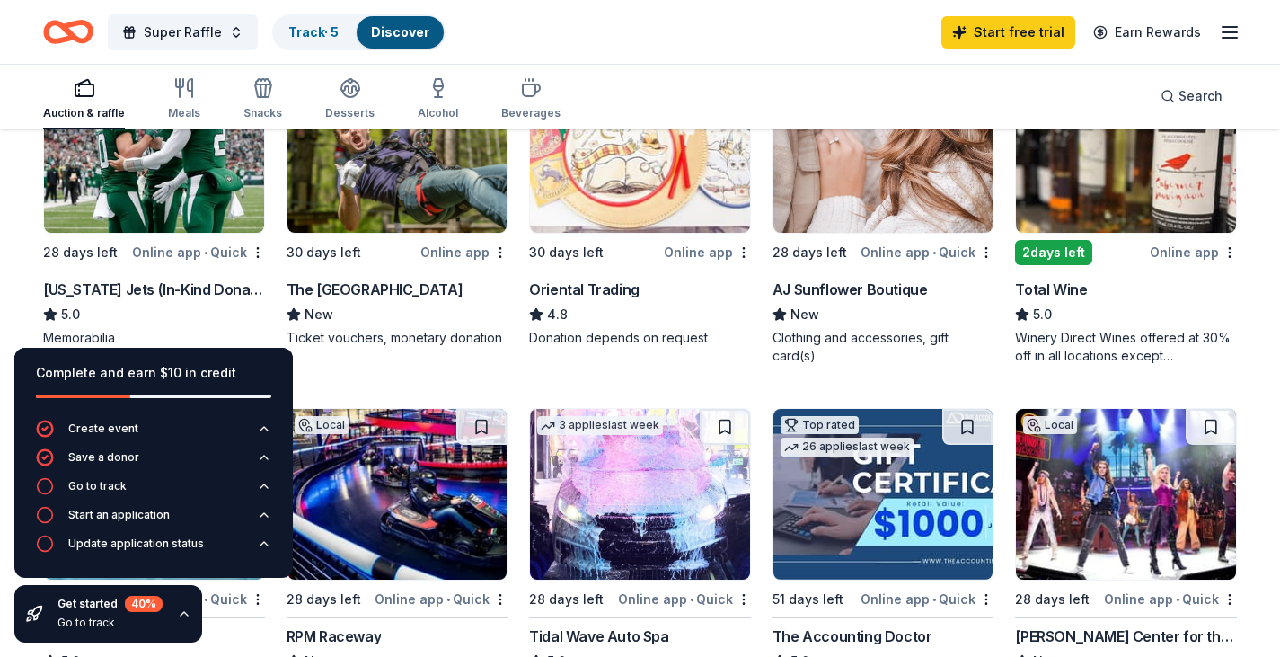
click at [177, 283] on div "New York Jets (In-Kind Donation)" at bounding box center [154, 290] width 222 height 22
click at [1108, 218] on img at bounding box center [1126, 147] width 220 height 171
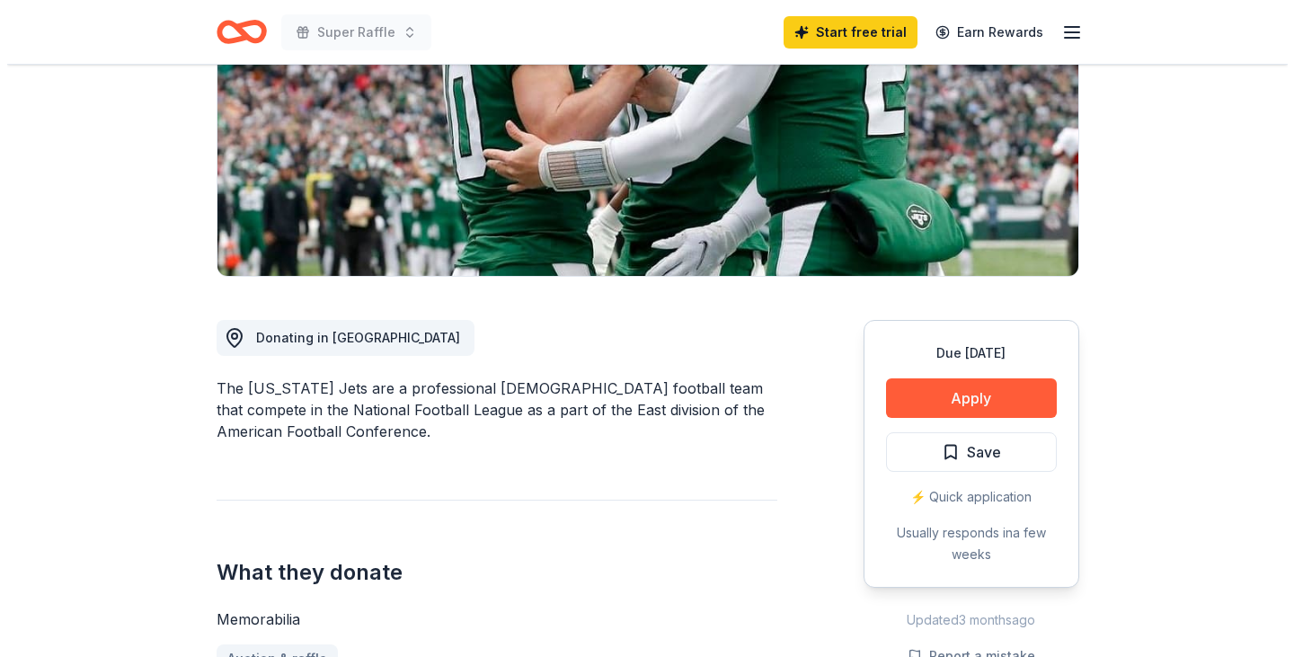
scroll to position [359, 0]
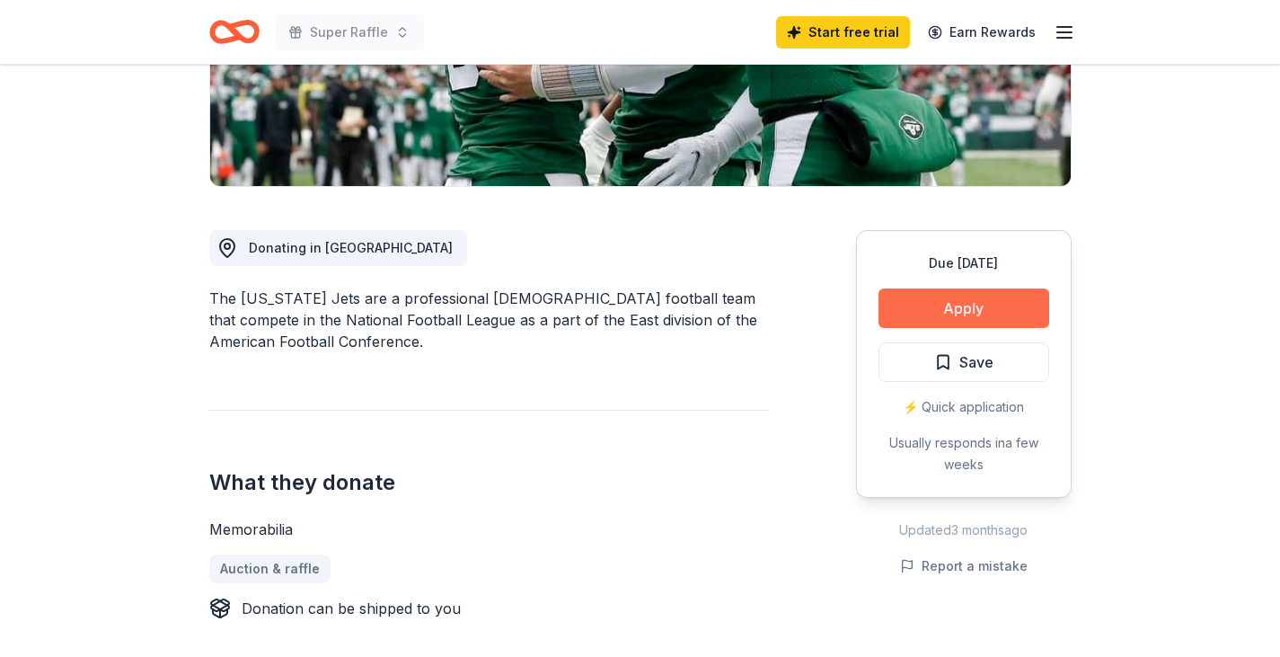
click at [970, 304] on button "Apply" at bounding box center [964, 308] width 171 height 40
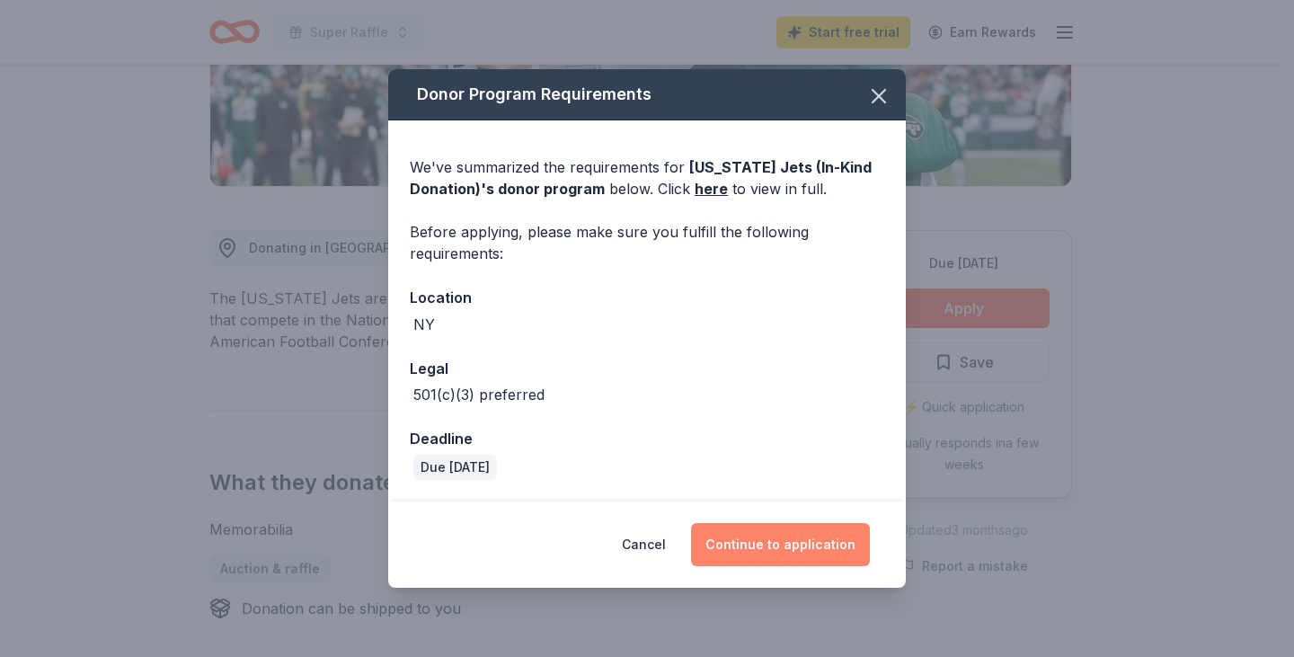
click at [775, 535] on button "Continue to application" at bounding box center [780, 544] width 179 height 43
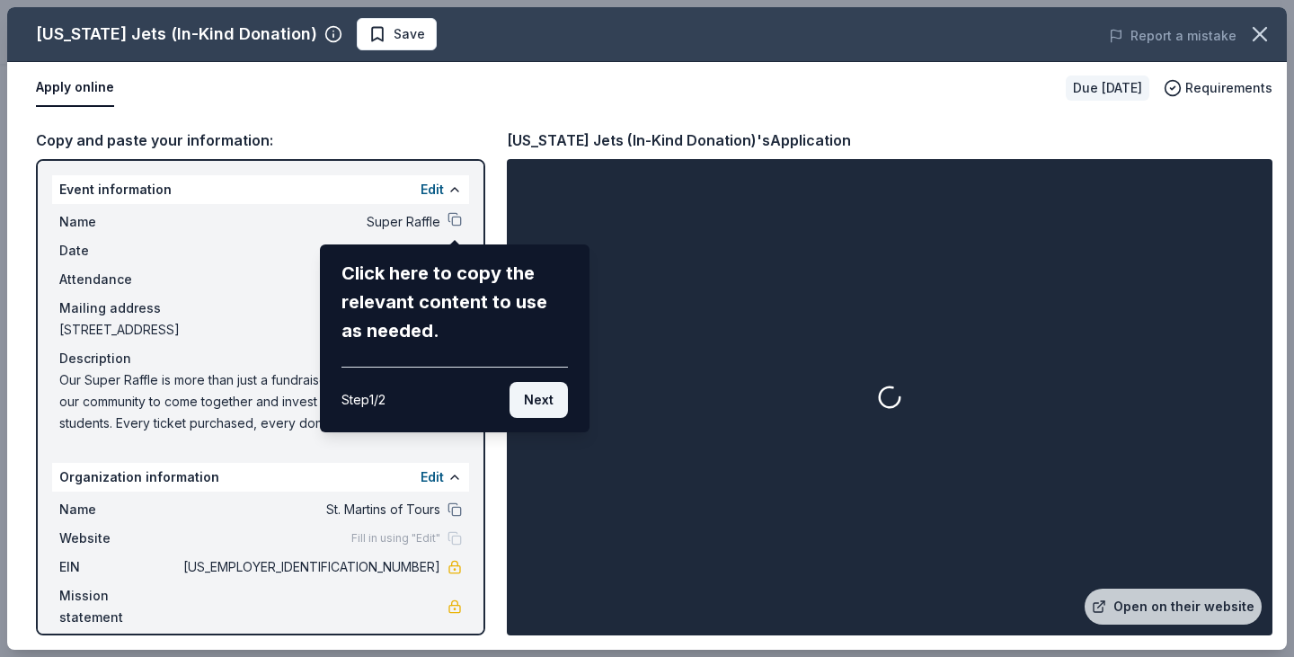
click at [528, 400] on button "Next" at bounding box center [538, 400] width 58 height 36
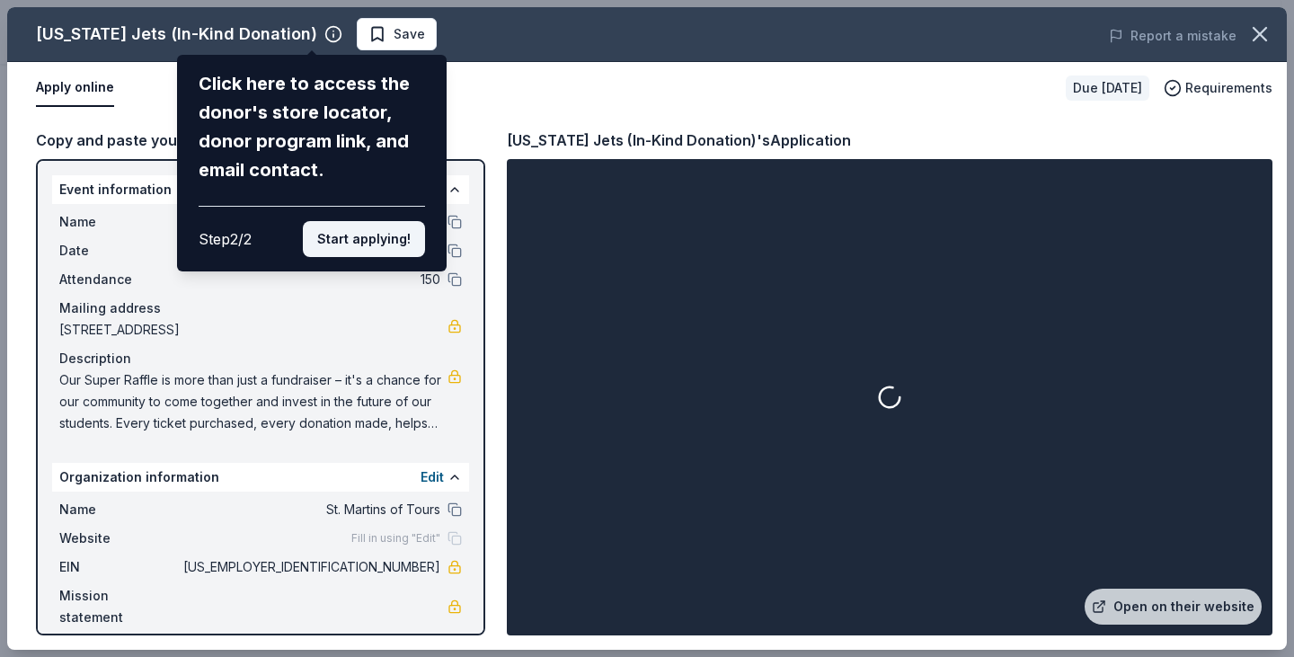
click at [364, 237] on button "Start applying!" at bounding box center [364, 239] width 122 height 36
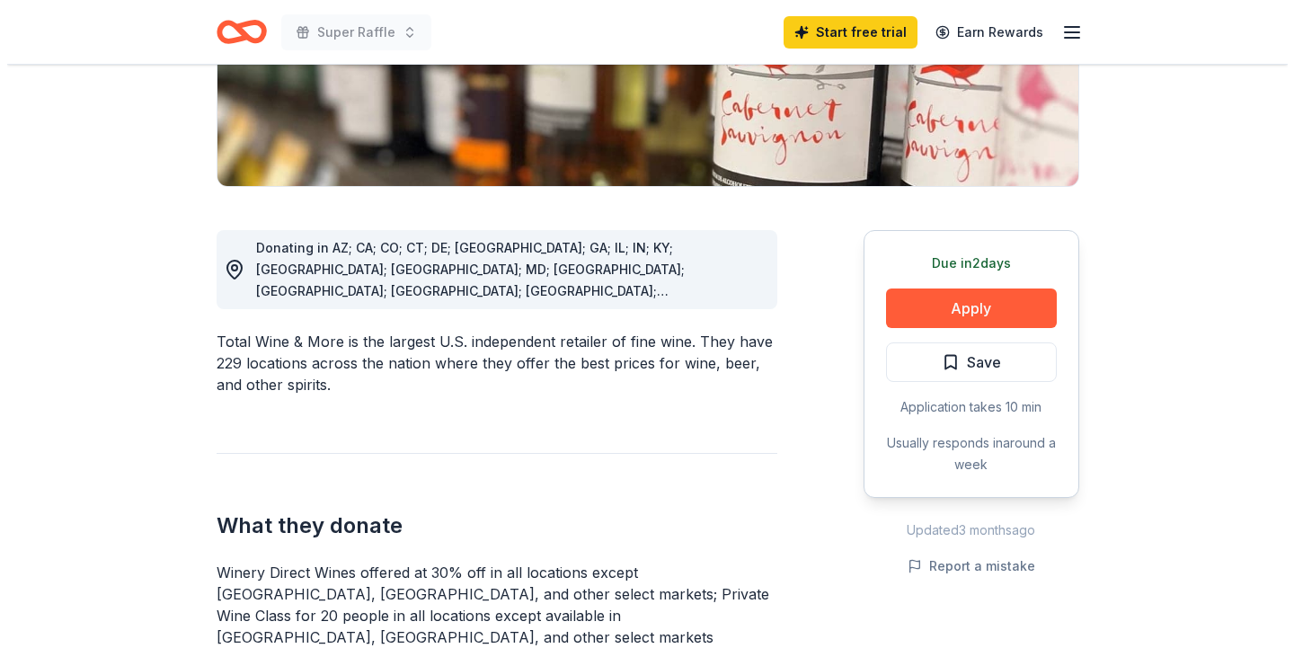
scroll to position [449, 0]
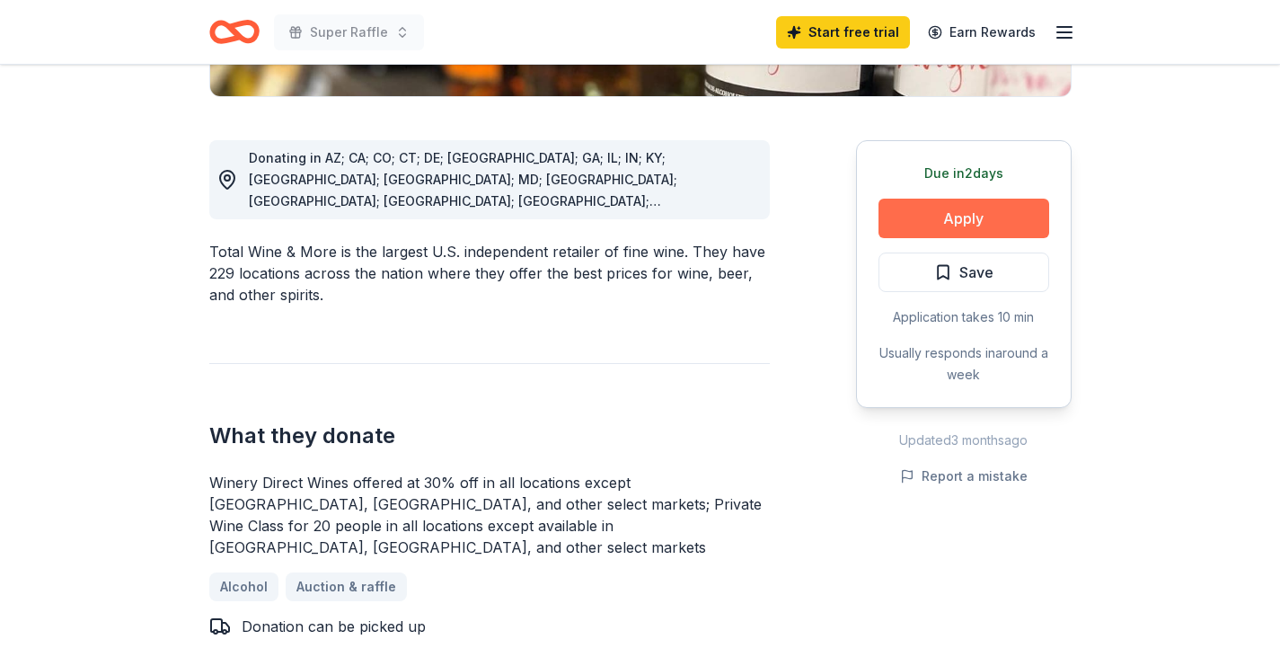
click at [987, 215] on button "Apply" at bounding box center [964, 219] width 171 height 40
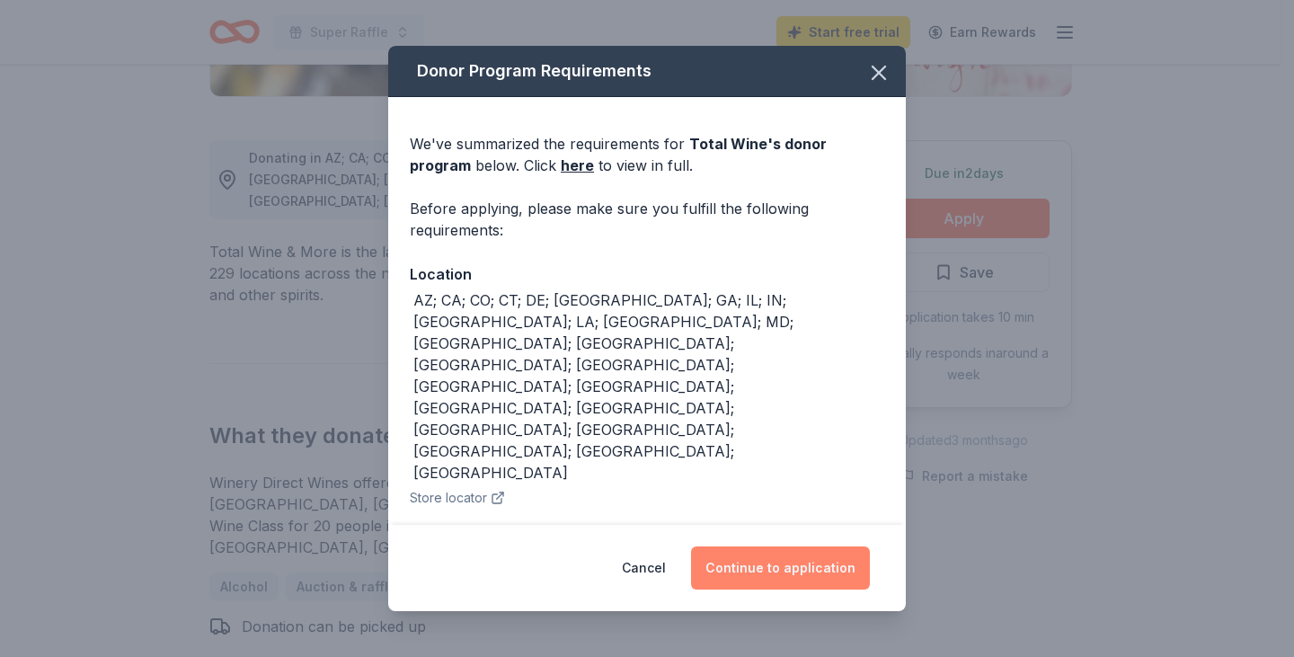
click at [819, 559] on button "Continue to application" at bounding box center [780, 567] width 179 height 43
